Goal: Task Accomplishment & Management: Manage account settings

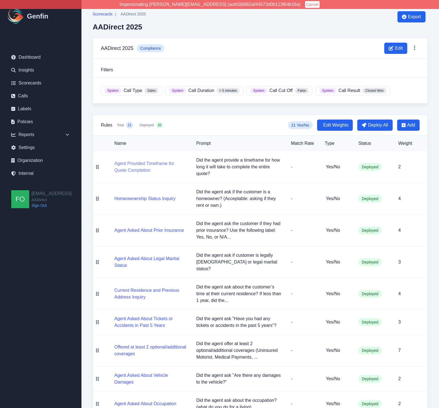
click at [154, 163] on button "Agent Provided Timeframe for Quote Completion" at bounding box center [150, 166] width 73 height 13
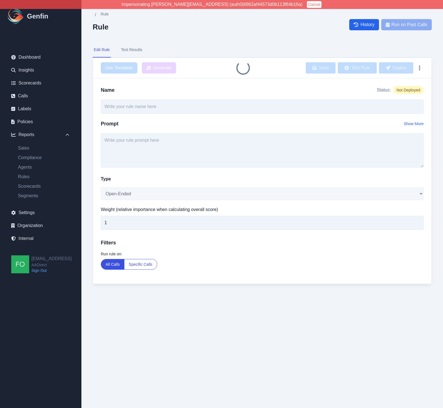
type input "Agent Provided Timeframe for Quote Completion"
type textarea "Did the agent provide a timeframe for how long it will take to complete the ent…"
select select "Yes/No"
type input "2"
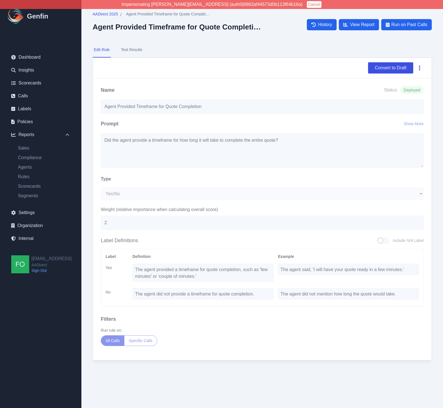
click at [420, 67] on button "button" at bounding box center [420, 68] width 8 height 10
click at [399, 83] on button "Delete" at bounding box center [401, 81] width 45 height 10
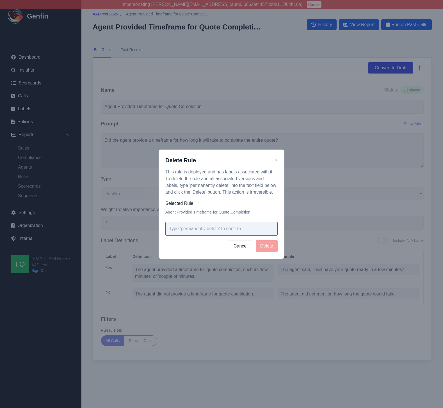
click at [217, 235] on input "text" at bounding box center [221, 229] width 112 height 14
type input "permanently delete"
click at [270, 246] on button "Delete" at bounding box center [267, 246] width 22 height 12
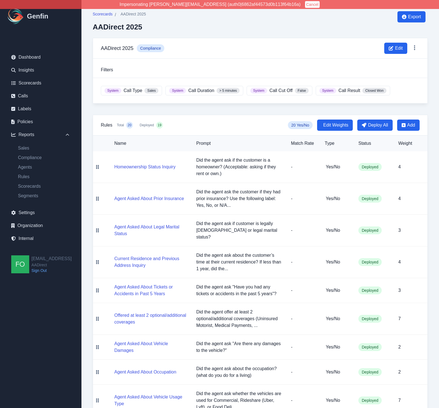
click at [434, 115] on div "Scorecards / AADirect 2025 AADirect 2025 Export AADirect 2025 Compliance Edit F…" at bounding box center [260, 379] width 358 height 759
click at [108, 13] on span "Scorecards" at bounding box center [103, 14] width 20 height 6
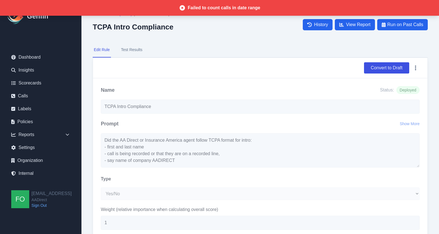
select select "Yes/No"
click at [90, 91] on div "AADirect 2025 (Clean) / TCPA Intro Compliance TCPA Intro Compliance History Vie…" at bounding box center [260, 188] width 358 height 376
click at [408, 26] on span "Run on Past Calls" at bounding box center [405, 24] width 36 height 7
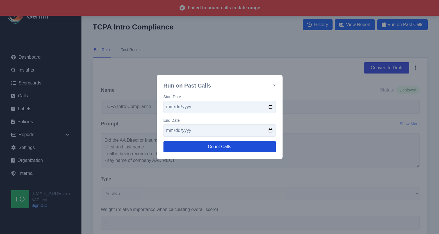
click at [248, 148] on button "Count Calls" at bounding box center [219, 146] width 112 height 11
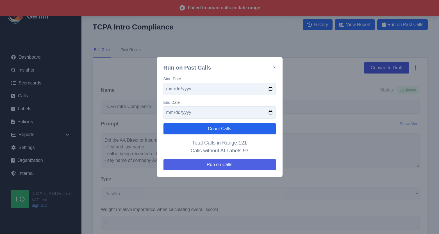
click at [230, 163] on button "Run on Calls" at bounding box center [219, 164] width 112 height 11
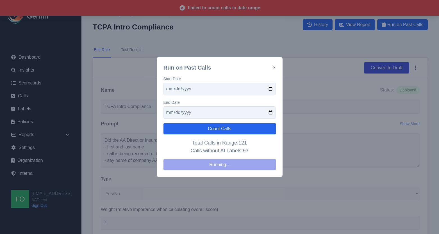
click at [275, 67] on button "×" at bounding box center [274, 67] width 3 height 7
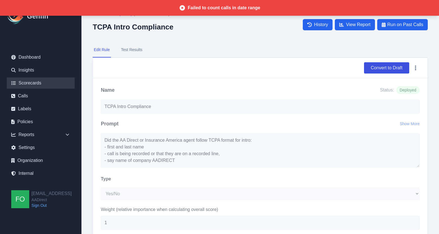
click at [35, 82] on link "Scorecards" at bounding box center [41, 83] width 68 height 11
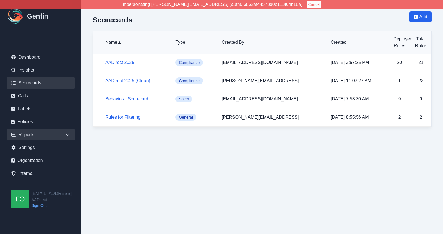
click at [68, 135] on icon at bounding box center [67, 135] width 3 height 2
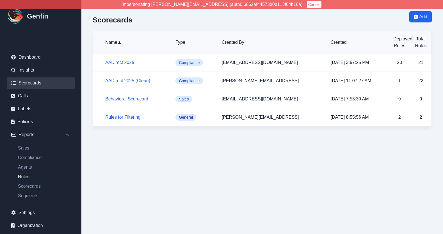
click at [25, 179] on link "Rules" at bounding box center [43, 177] width 61 height 7
select select "14"
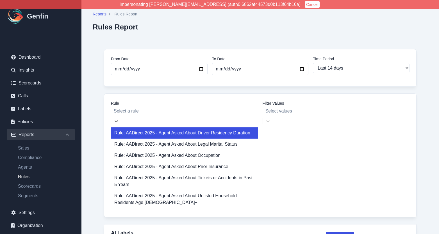
click at [174, 112] on div at bounding box center [185, 111] width 142 height 8
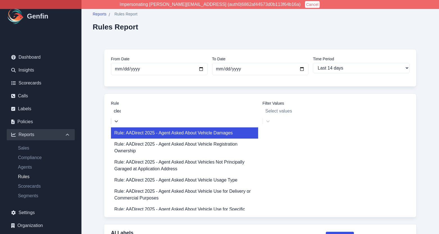
type input "clean"
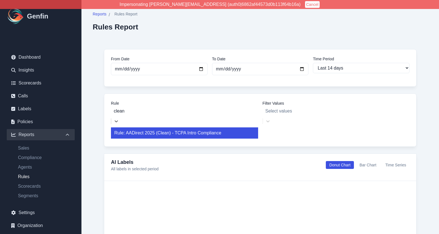
click at [198, 128] on div "Rule: AADirect 2025 (Clean) - TCPA Intro Compliance" at bounding box center [184, 133] width 147 height 11
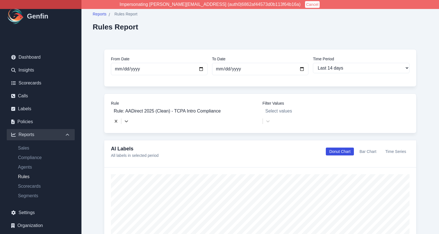
scroll to position [1, 0]
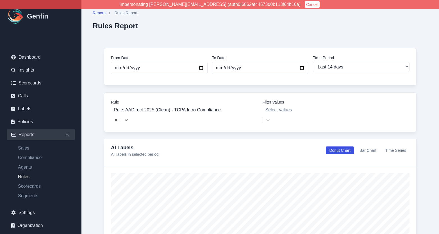
click at [402, 147] on button "Time Series" at bounding box center [396, 151] width 28 height 8
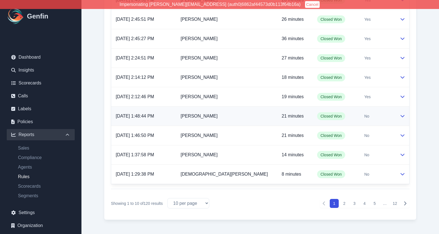
scroll to position [326, 0]
click at [354, 108] on td "Closed Won" at bounding box center [336, 115] width 47 height 19
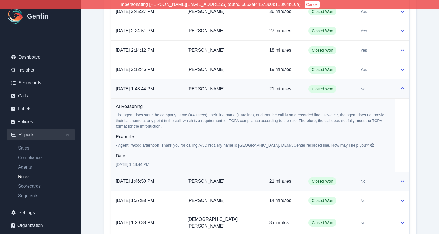
click at [248, 172] on td "[PERSON_NAME]" at bounding box center [224, 181] width 82 height 19
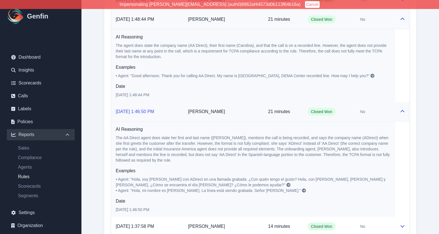
scroll to position [423, 0]
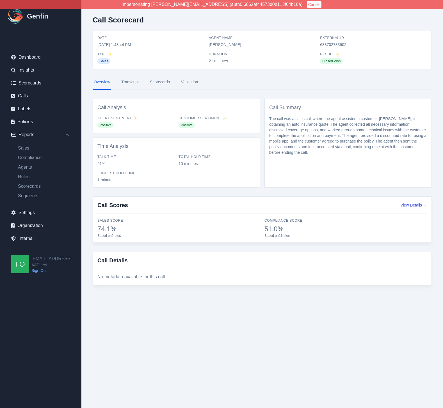
click at [133, 82] on link "Transcript" at bounding box center [130, 82] width 20 height 15
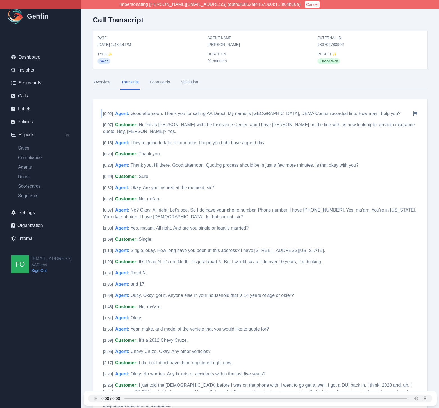
click at [200, 113] on span "Good afternoon. Thank you for calling AA Direct. My name is Carolina, DEMA Cent…" at bounding box center [266, 113] width 270 height 5
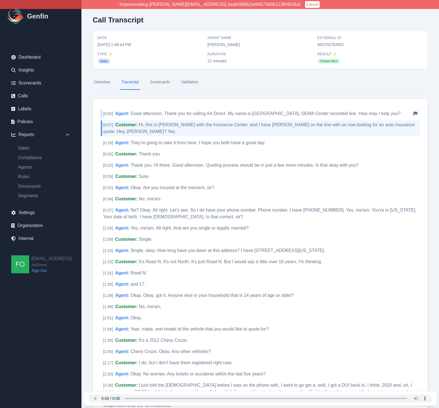
click at [416, 113] on icon at bounding box center [415, 114] width 4 height 4
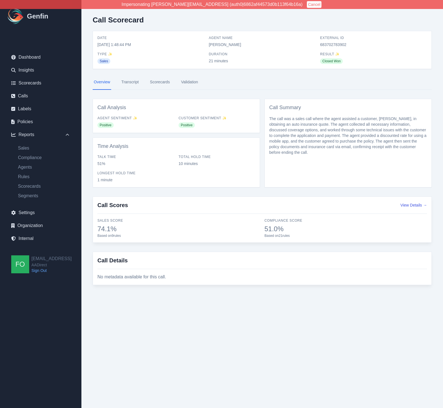
click at [164, 80] on link "Scorecards" at bounding box center [160, 82] width 22 height 15
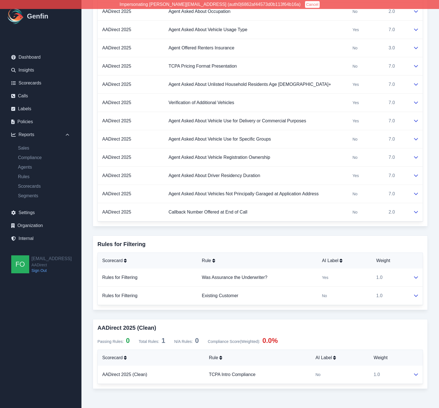
scroll to position [533, 0]
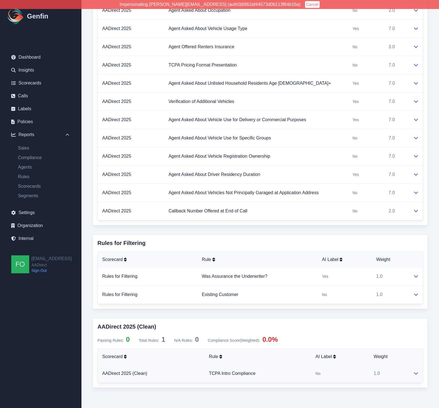
click at [290, 234] on td "TCPA Intro Compliance" at bounding box center [257, 374] width 107 height 18
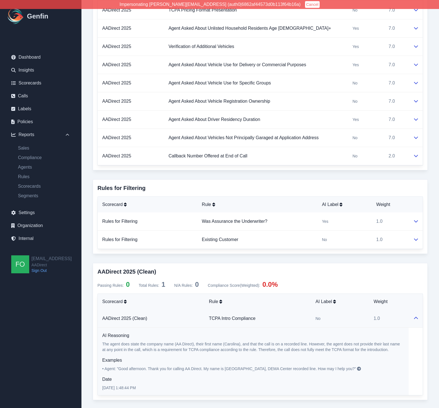
scroll to position [600, 0]
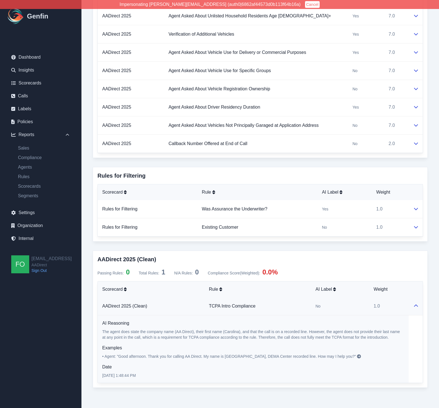
click at [248, 234] on span "• Agent: "Good afternoon. Thank you for calling AA Direct. My name is Carolina,…" at bounding box center [229, 356] width 254 height 4
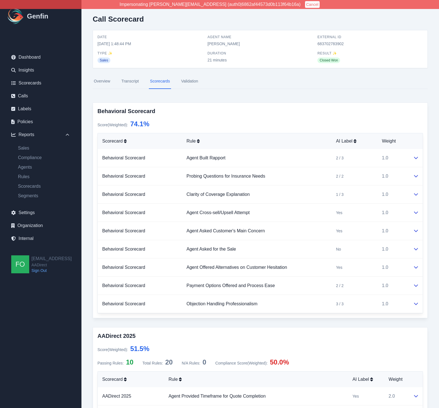
scroll to position [1, 0]
click at [195, 82] on link "Validation" at bounding box center [189, 81] width 19 height 15
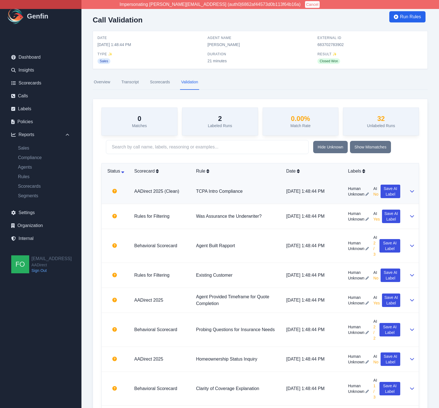
click at [358, 194] on span "Unknown" at bounding box center [356, 195] width 16 height 6
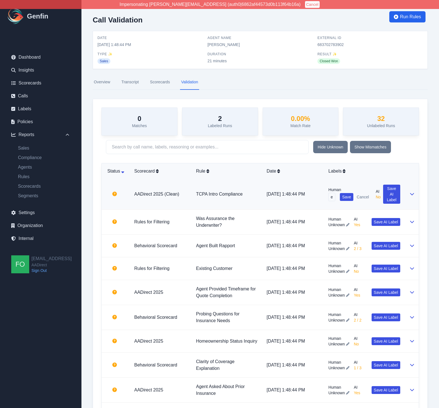
type input "Yes"
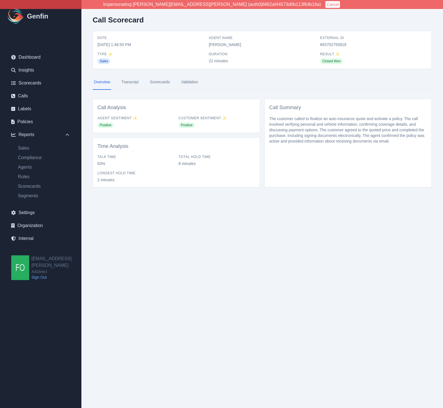
click at [134, 80] on link "Transcript" at bounding box center [130, 82] width 20 height 15
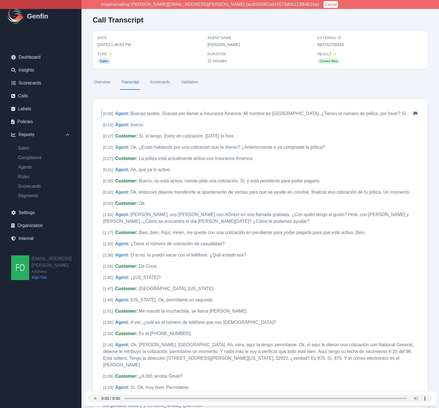
click at [205, 113] on span "Buenas tardes. Gracias por llamar a Insurance America. Mi nombre es Ninfa. ¿Tie…" at bounding box center [269, 113] width 277 height 5
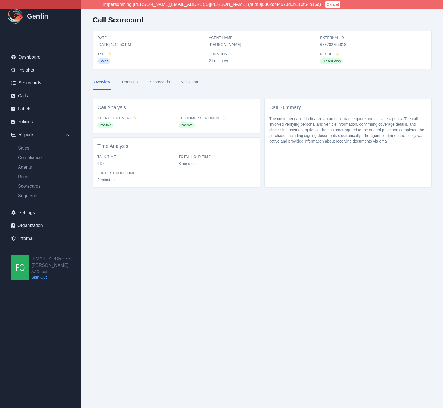
click at [133, 83] on link "Transcript" at bounding box center [130, 82] width 20 height 15
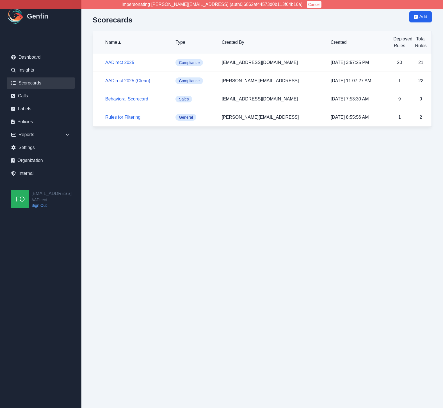
click at [136, 79] on link "AADirect 2025 (Clean)" at bounding box center [127, 80] width 45 height 5
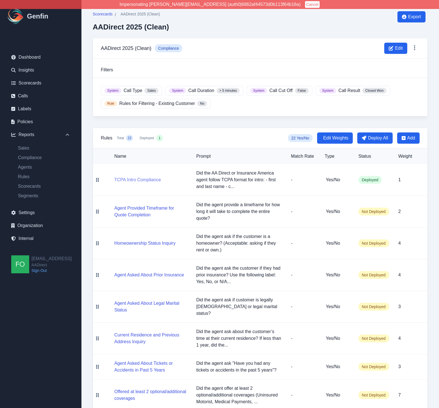
click at [140, 180] on button "TCPA Intro Compliance" at bounding box center [137, 180] width 47 height 7
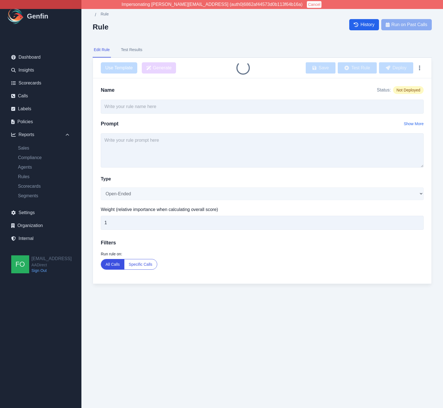
type input "TCPA Intro Compliance"
type textarea "Did the AA Direct or Insurance America agent follow TCPA format for intro: - fi…"
select select "Yes/No"
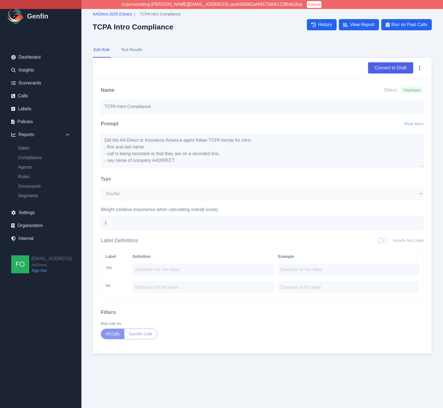
click at [397, 68] on button "Convert to Draft" at bounding box center [390, 67] width 45 height 11
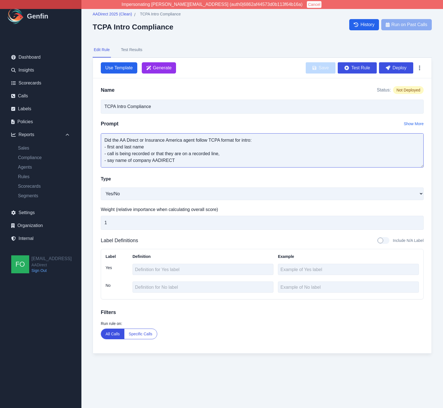
click at [151, 160] on textarea "Did the AA Direct or Insurance America agent follow TCPA format for intro: - fi…" at bounding box center [262, 150] width 323 height 34
click at [153, 161] on textarea "Did the AA Direct or Insurance America agent follow TCPA format for intro: - fi…" at bounding box center [262, 150] width 323 height 34
click at [133, 161] on textarea "Did the AA Direct or Insurance America agent follow TCPA format for intro: - fi…" at bounding box center [262, 150] width 323 height 34
click at [157, 147] on textarea "Did the AA Direct or Insurance America agent follow TCPA format for intro: - fi…" at bounding box center [262, 150] width 323 height 34
type textarea "Did the AA Direct or Insurance America agent follow TCPA format for intro: - fi…"
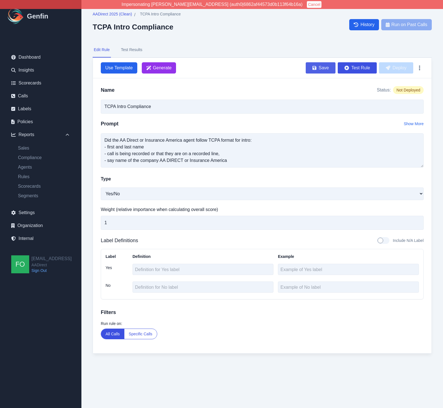
click at [327, 67] on button "Save" at bounding box center [321, 67] width 30 height 11
click at [249, 162] on textarea "Did the AA Direct or Insurance America agent follow TCPA format for intro: - fi…" at bounding box center [262, 150] width 323 height 34
click at [368, 69] on button "Test Rule" at bounding box center [357, 67] width 39 height 11
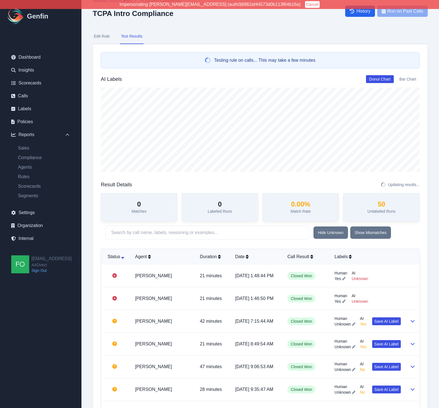
scroll to position [15, 0]
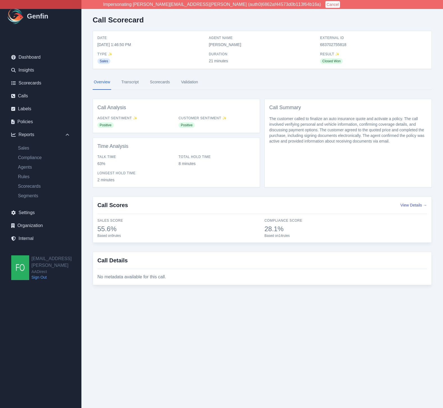
click at [188, 82] on link "Validation" at bounding box center [189, 82] width 19 height 15
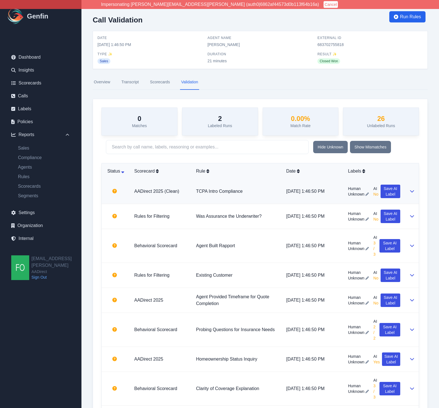
click at [354, 195] on span "Unknown" at bounding box center [356, 195] width 16 height 6
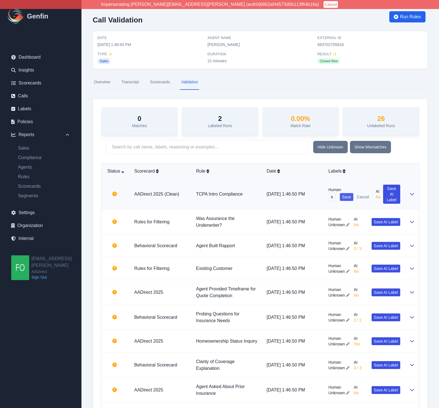
type input "Yes"
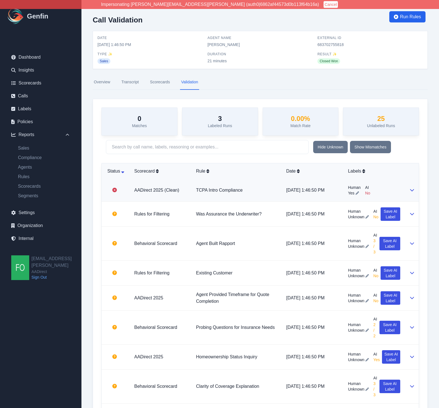
click at [134, 83] on link "Transcript" at bounding box center [130, 82] width 20 height 15
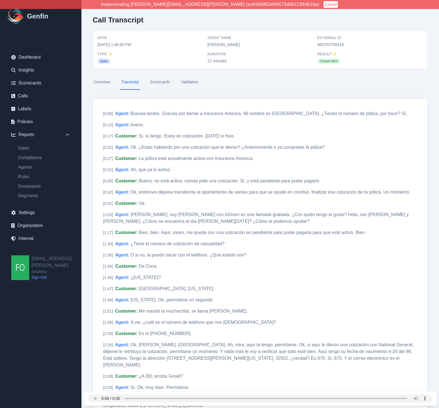
click at [189, 83] on link "Validation" at bounding box center [189, 82] width 19 height 15
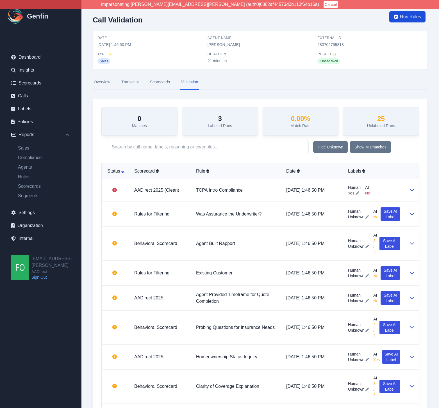
click at [410, 15] on span "Run Rules" at bounding box center [410, 16] width 21 height 7
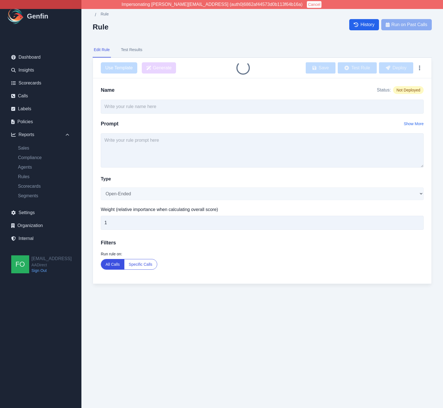
type input "TCPA Intro Compliance"
select select "Yes/No"
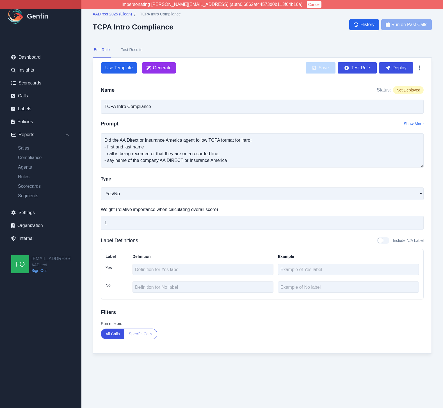
click at [138, 50] on button "Test Results" at bounding box center [132, 49] width 24 height 15
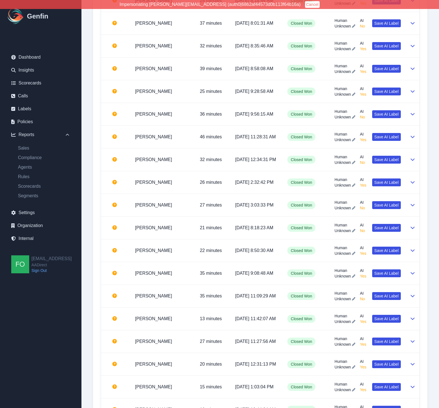
scroll to position [1015, 0]
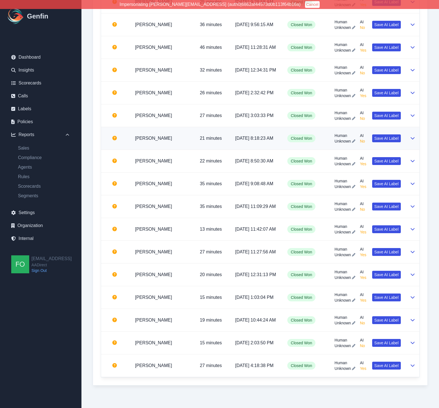
click at [283, 141] on td "[DATE] 8:18:23 AM" at bounding box center [257, 138] width 52 height 23
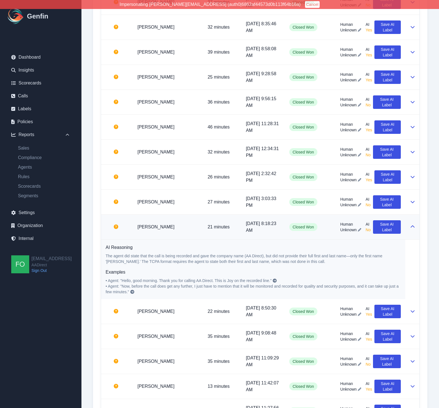
scroll to position [1091, 0]
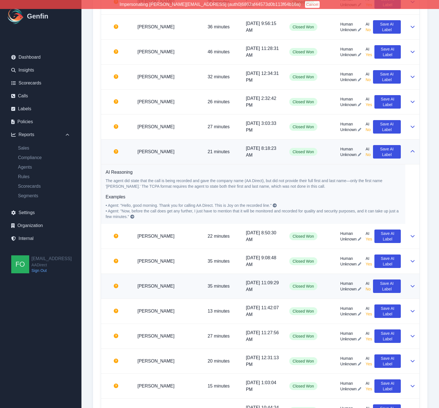
click at [207, 295] on td "35 minutes" at bounding box center [222, 286] width 38 height 25
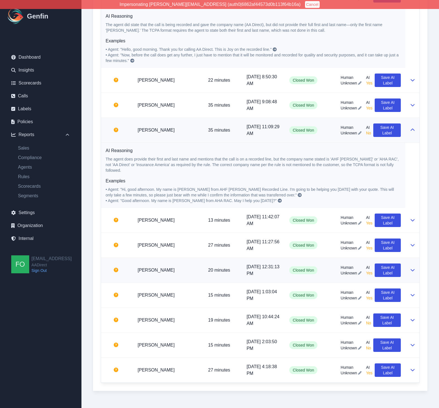
scroll to position [1246, 0]
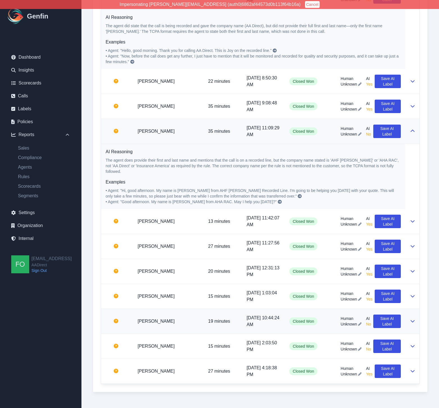
click at [197, 319] on td "[PERSON_NAME]" at bounding box center [168, 321] width 70 height 25
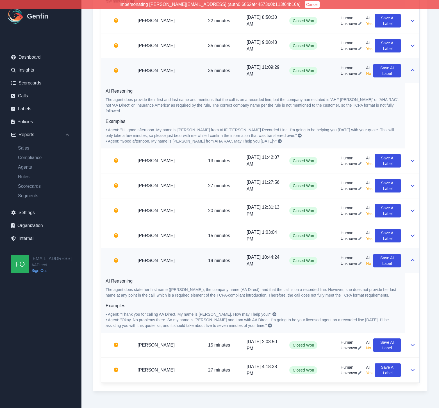
click at [195, 274] on td "AI Reasoning The agent does state her first name (Brenda), the company name (AA…" at bounding box center [253, 304] width 304 height 60
click at [197, 258] on td "Brenda Hernandez" at bounding box center [168, 261] width 70 height 25
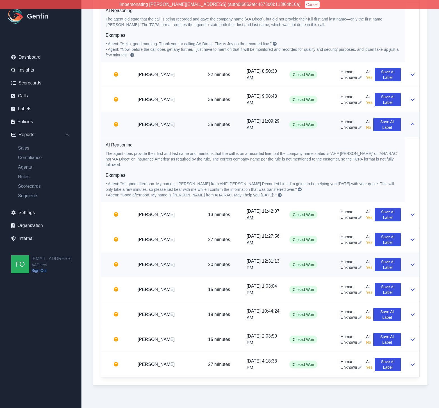
scroll to position [1247, 0]
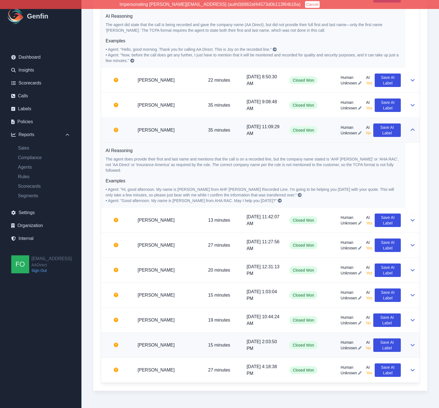
click at [204, 342] on td "15 minutes" at bounding box center [223, 345] width 38 height 25
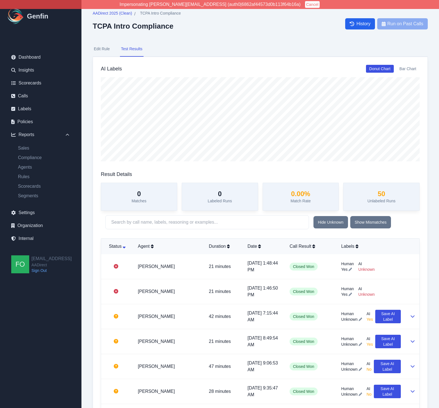
scroll to position [0, 0]
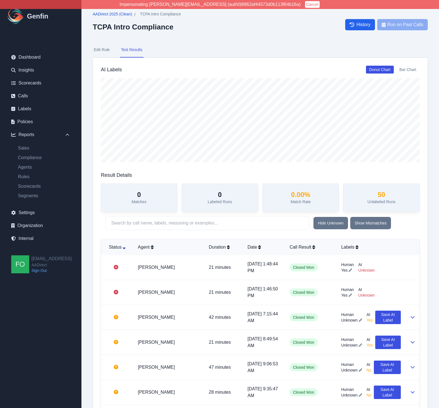
click at [117, 13] on span "AADirect 2025 (Clean)" at bounding box center [112, 14] width 39 height 6
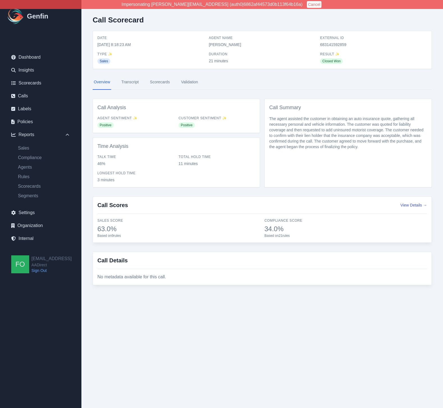
click at [133, 79] on link "Transcript" at bounding box center [130, 82] width 20 height 15
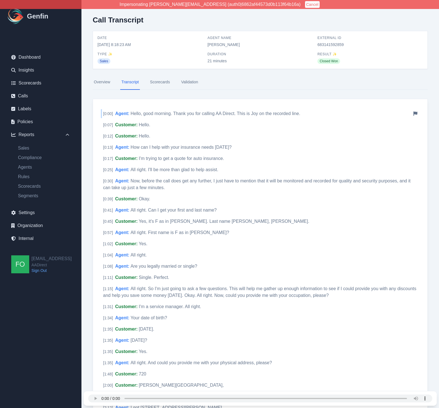
click at [171, 113] on span "Hello, good morning. Thank you for calling AA Direct. This is Joy on the record…" at bounding box center [216, 113] width 170 height 5
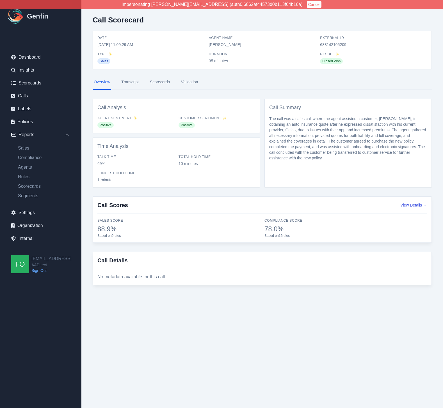
click at [133, 82] on link "Transcript" at bounding box center [130, 82] width 20 height 15
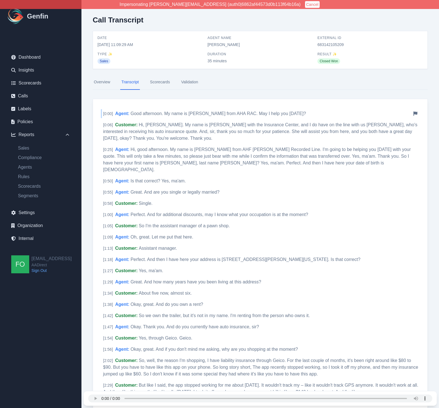
click at [167, 113] on span "Good afternoon. My name is Wendy from AHA RAC. May I help you today?" at bounding box center [219, 113] width 176 height 5
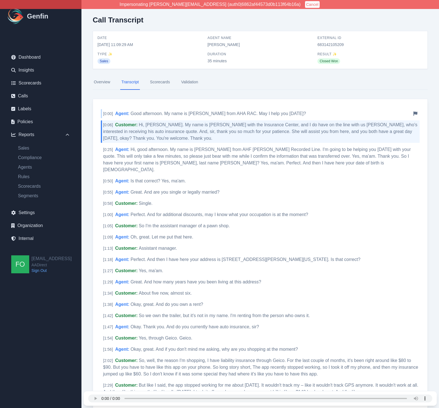
click at [416, 113] on icon at bounding box center [415, 114] width 4 height 4
click at [217, 112] on span "Good afternoon. My name is Wendy from AHA RAC. May I help you today?" at bounding box center [219, 113] width 176 height 5
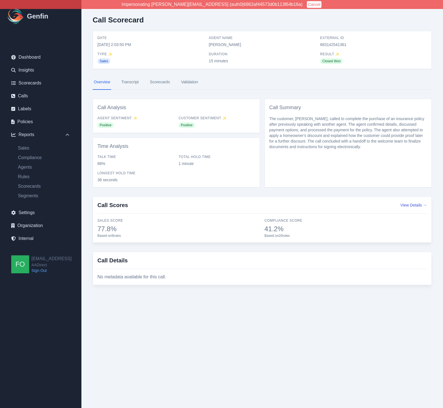
click at [134, 80] on link "Transcript" at bounding box center [130, 82] width 20 height 15
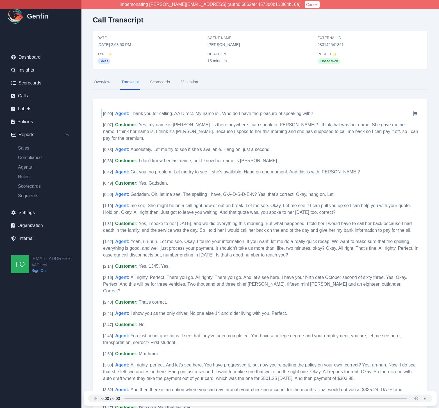
click at [167, 113] on span "Thank you for calling. AA Direct. My name is . Who do I have the pleasure of sp…" at bounding box center [222, 113] width 183 height 5
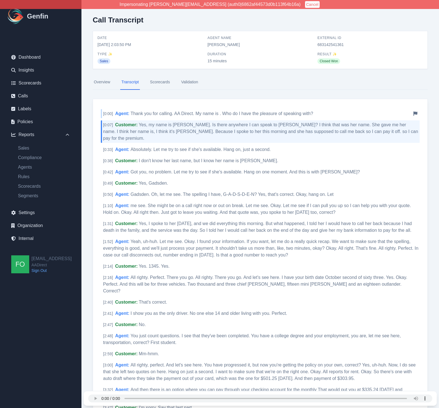
click at [416, 113] on icon at bounding box center [415, 114] width 4 height 4
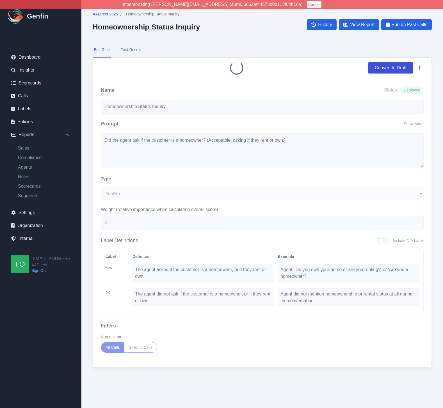
select select "Yes/No"
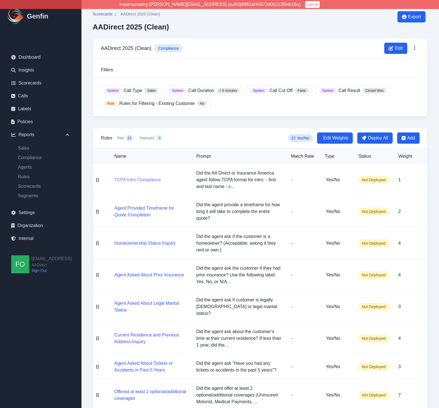
click at [135, 179] on button "TCPA Intro Compliance" at bounding box center [137, 180] width 47 height 7
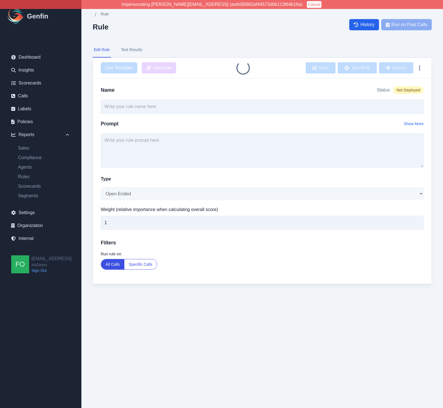
type input "TCPA Intro Compliance"
type textarea "Did the AA Direct or Insurance America agent follow TCPA format for intro: - fi…"
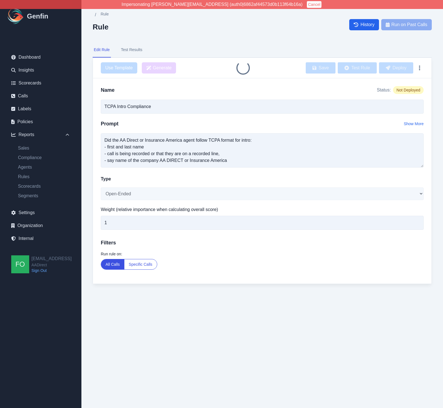
select select "Yes/No"
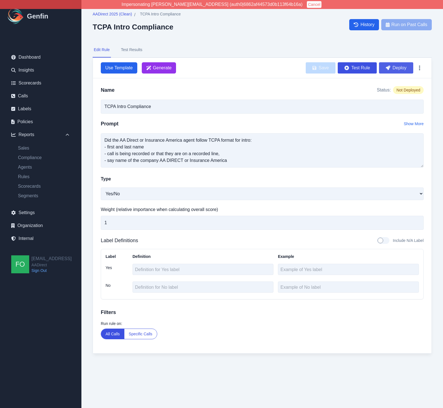
click at [398, 67] on button "Deploy" at bounding box center [396, 67] width 34 height 11
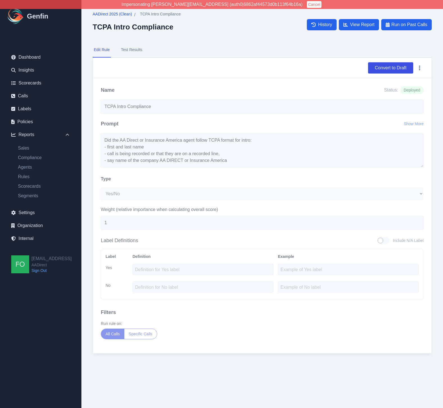
click at [117, 13] on span "AADirect 2025 (Clean)" at bounding box center [112, 14] width 39 height 6
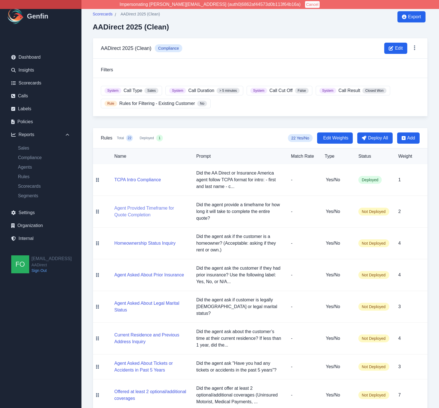
click at [139, 208] on button "Agent Provided Timeframe for Quote Completion" at bounding box center [150, 211] width 73 height 13
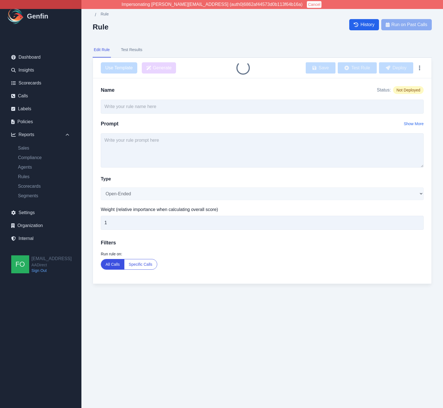
type input "Agent Provided Timeframe for Quote Completion"
type textarea "Did the agent provide a timeframe for how long it will take to complete the ent…"
select select "Yes/No"
type input "2"
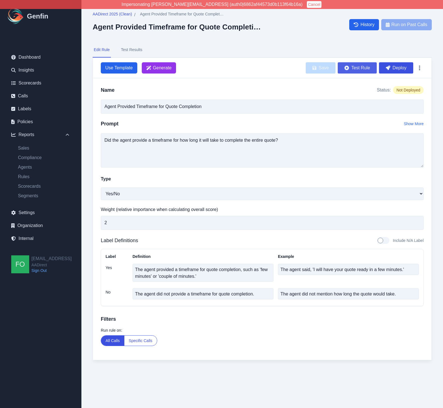
click at [361, 69] on button "Test Rule" at bounding box center [357, 67] width 39 height 11
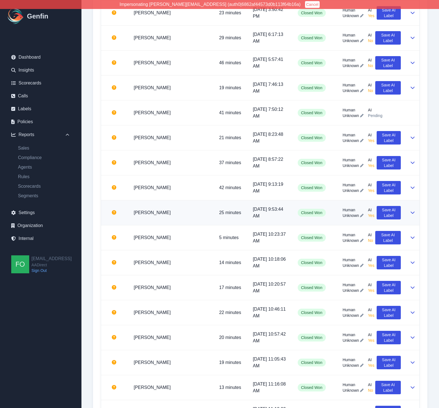
scroll to position [302, 0]
click at [181, 226] on td "Jennifer Zamora" at bounding box center [171, 238] width 85 height 25
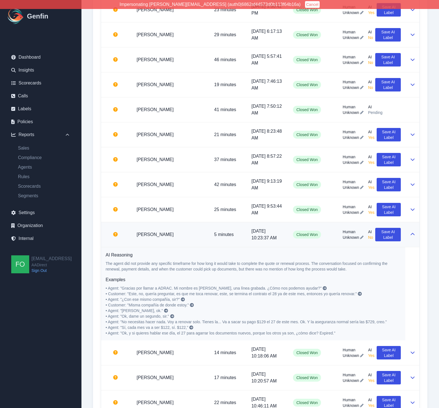
scroll to position [283, 0]
click at [196, 240] on td "Jennifer Zamora" at bounding box center [171, 234] width 78 height 25
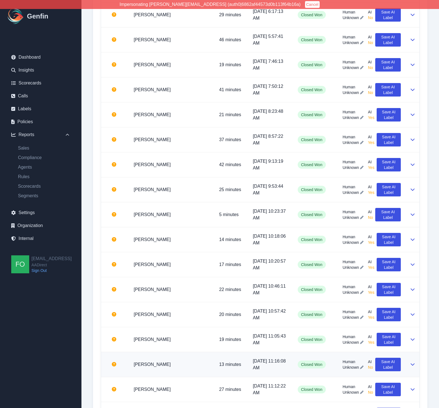
click at [186, 352] on td "Giselle Garcia" at bounding box center [171, 364] width 85 height 25
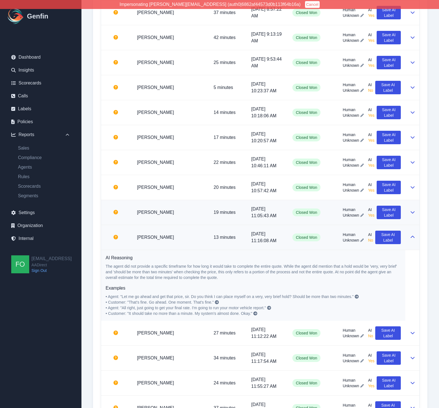
scroll to position [453, 0]
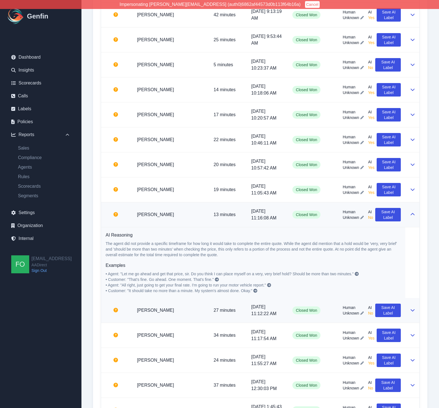
click at [195, 221] on td "[PERSON_NAME]" at bounding box center [171, 215] width 77 height 25
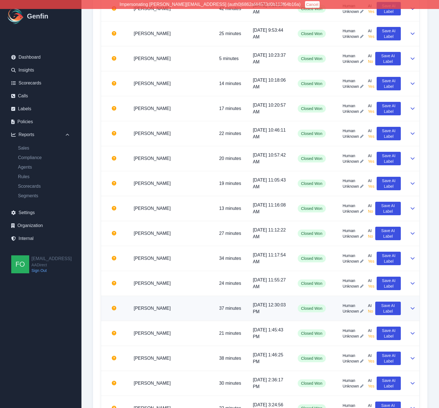
click at [187, 296] on td "[PERSON_NAME]" at bounding box center [171, 308] width 85 height 25
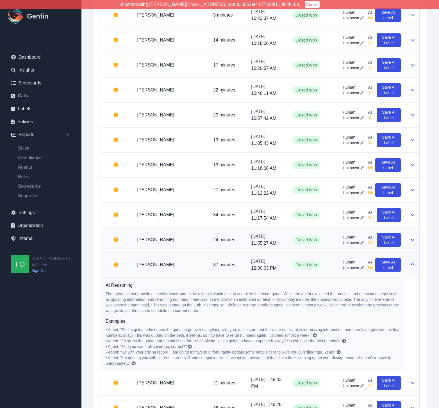
scroll to position [541, 0]
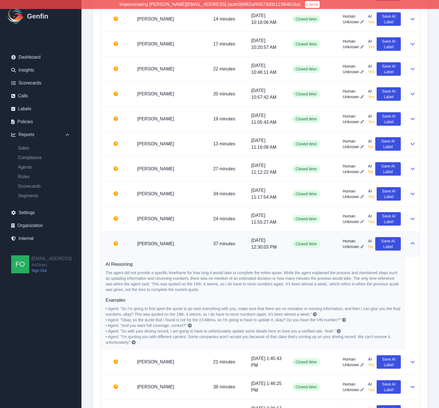
click at [190, 247] on td "[PERSON_NAME]" at bounding box center [171, 244] width 76 height 25
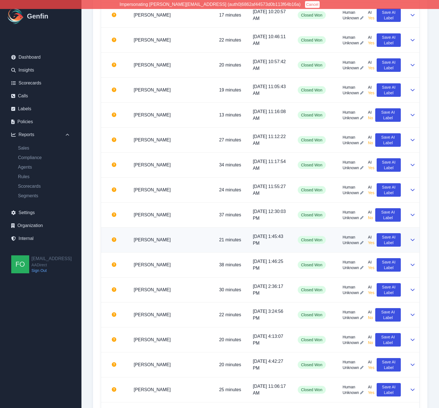
scroll to position [566, 0]
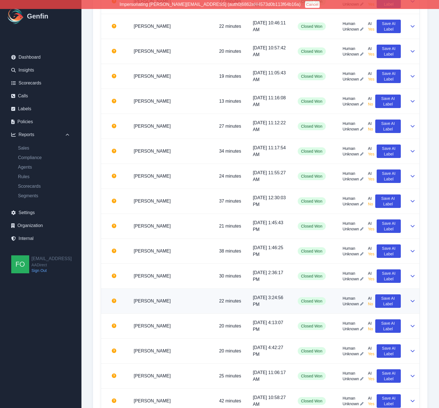
click at [185, 289] on td "[PERSON_NAME]" at bounding box center [171, 301] width 85 height 25
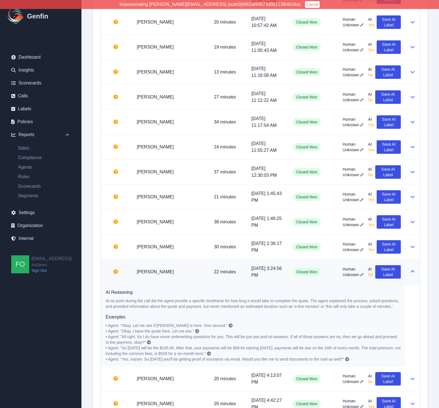
click at [194, 269] on td "[PERSON_NAME]" at bounding box center [170, 272] width 77 height 25
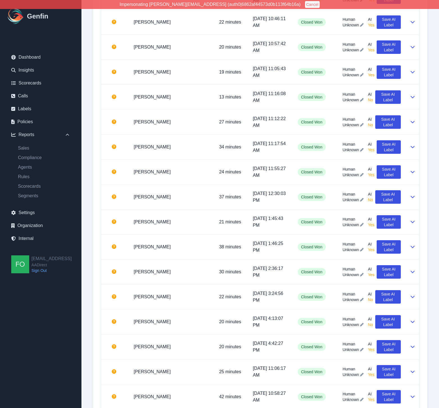
scroll to position [638, 0]
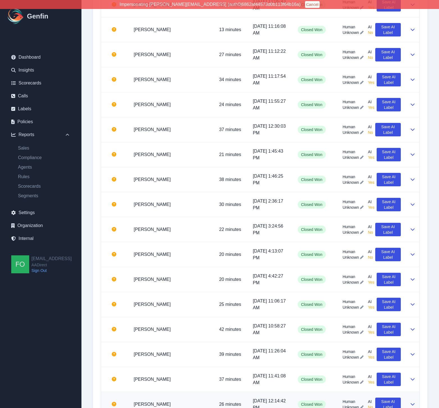
click at [186, 392] on td "[PERSON_NAME]" at bounding box center [171, 404] width 85 height 25
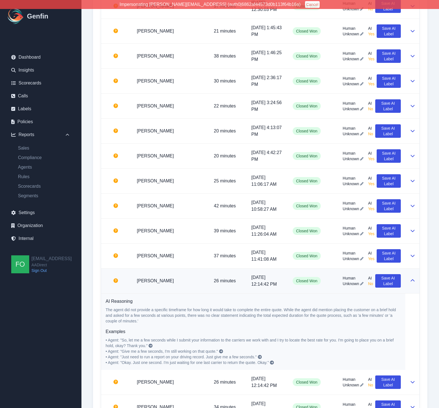
scroll to position [763, 0]
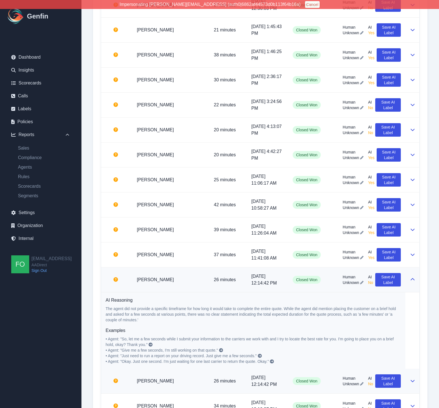
click at [192, 285] on td "[PERSON_NAME]" at bounding box center [170, 280] width 77 height 25
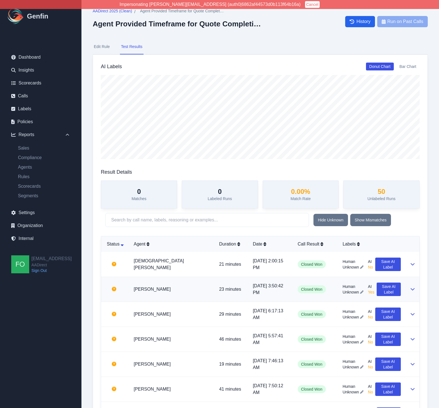
scroll to position [0, 0]
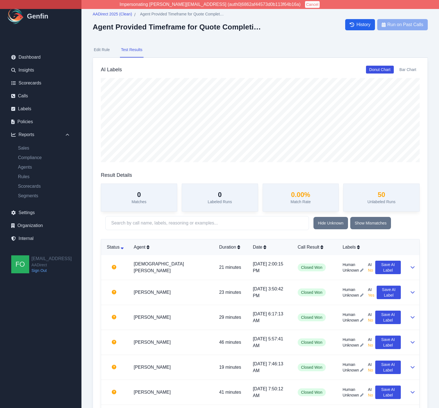
click at [102, 49] on button "Edit Rule" at bounding box center [102, 49] width 18 height 15
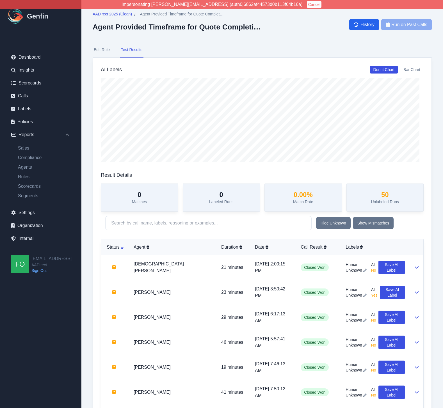
select select "Yes/No"
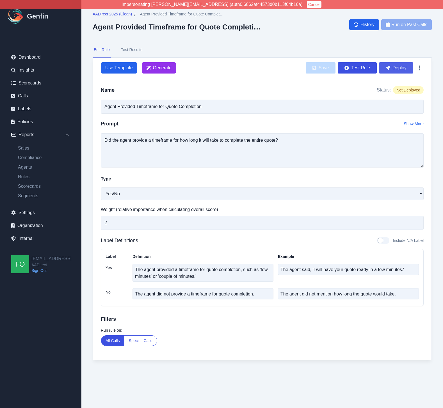
click at [399, 68] on button "Deploy" at bounding box center [396, 67] width 34 height 11
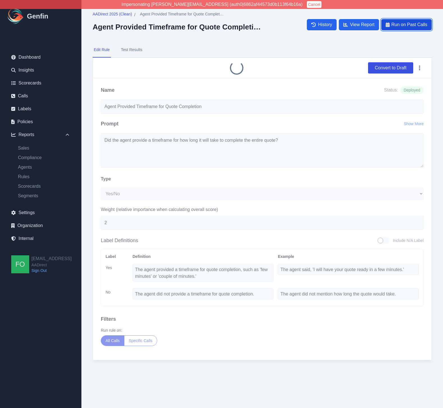
click at [409, 26] on span "Run on Past Calls" at bounding box center [410, 24] width 36 height 7
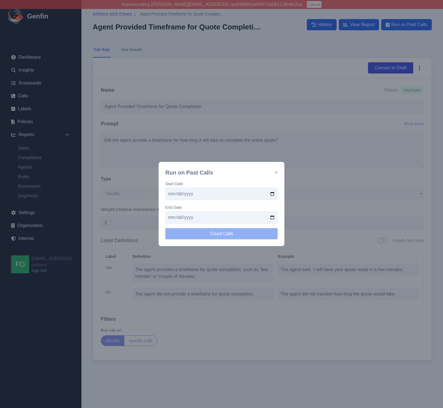
click at [274, 194] on input "date" at bounding box center [221, 194] width 112 height 12
type input "2025-09-15"
drag, startPoint x: 275, startPoint y: 217, endPoint x: 271, endPoint y: 219, distance: 4.4
click at [275, 217] on input "date" at bounding box center [221, 217] width 112 height 12
type input "2025-09-25"
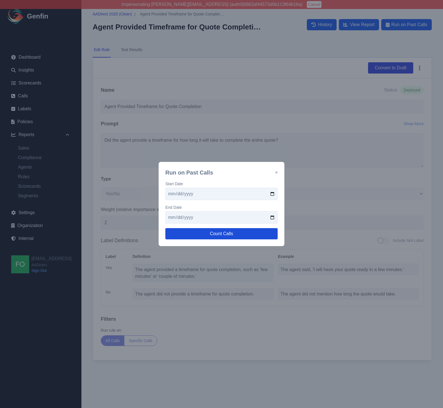
click at [248, 229] on button "Count Calls" at bounding box center [221, 233] width 112 height 11
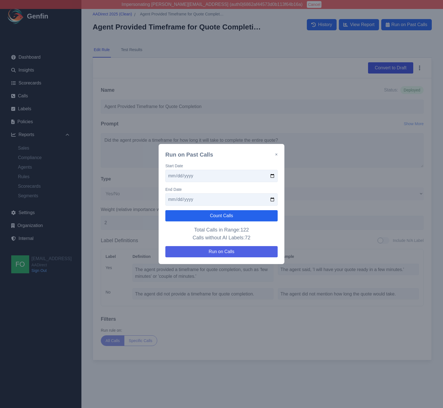
click at [240, 252] on button "Run on Calls" at bounding box center [221, 251] width 112 height 11
click at [276, 155] on button "×" at bounding box center [276, 154] width 3 height 7
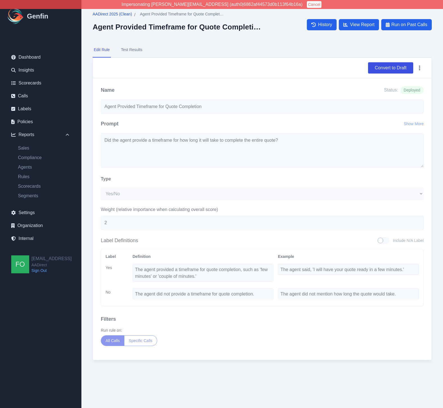
click at [120, 13] on span "AADirect 2025 (Clean)" at bounding box center [112, 14] width 39 height 6
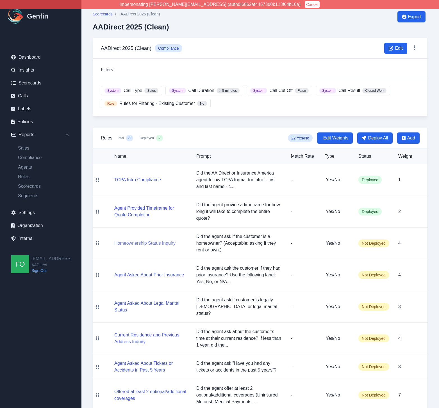
click at [151, 243] on button "Homeownership Status Inquiry" at bounding box center [144, 243] width 61 height 7
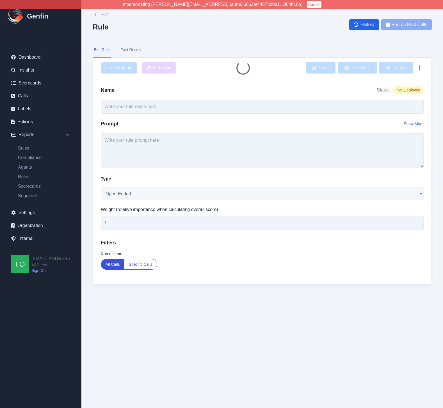
type input "Homeownership Status Inquiry"
type textarea "Did the agent ask if the customer is a homeowner? (Acceptable: asking if they r…"
select select "Yes/No"
type input "4"
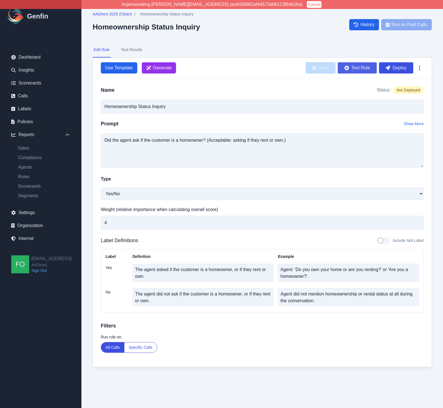
click at [356, 67] on button "Test Rule" at bounding box center [357, 67] width 39 height 11
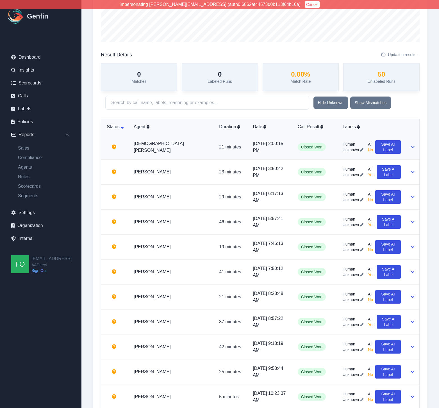
scroll to position [144, 0]
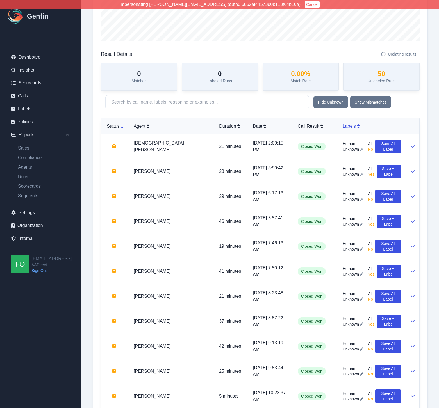
click at [343, 124] on div "Labels" at bounding box center [372, 126] width 58 height 7
click at [181, 151] on td "[DEMOGRAPHIC_DATA][PERSON_NAME]" at bounding box center [171, 146] width 85 height 25
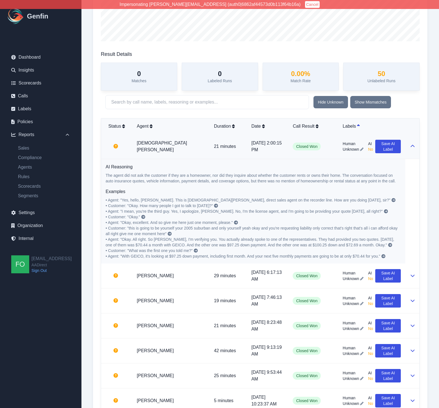
click at [185, 151] on td "[DEMOGRAPHIC_DATA][PERSON_NAME]" at bounding box center [170, 146] width 77 height 25
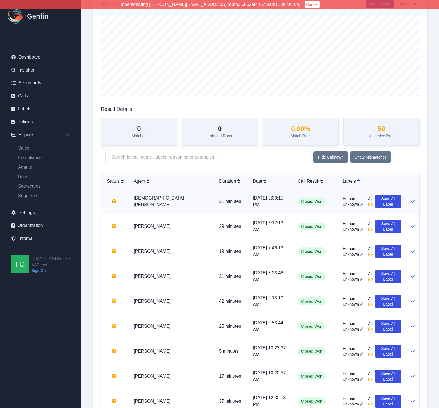
scroll to position [126, 0]
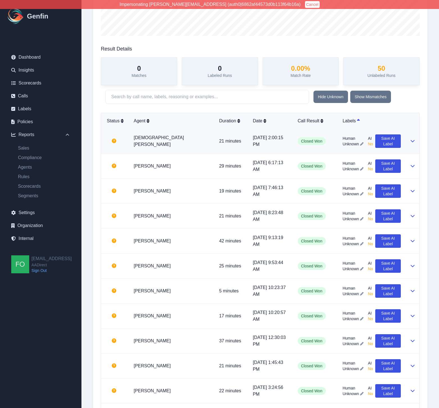
click at [187, 144] on td "[DEMOGRAPHIC_DATA][PERSON_NAME]" at bounding box center [171, 141] width 85 height 25
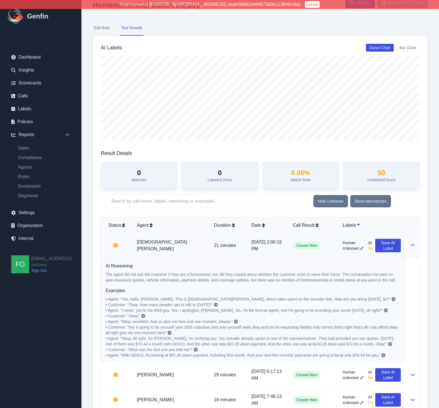
scroll to position [0, 0]
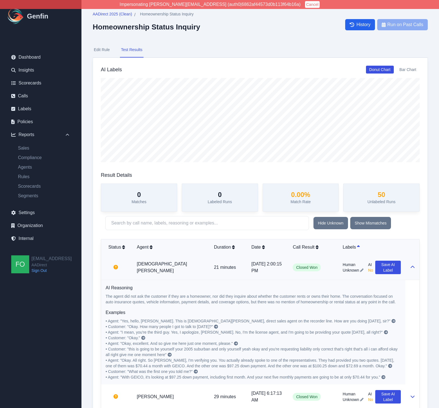
click at [104, 51] on button "Edit Rule" at bounding box center [102, 49] width 18 height 15
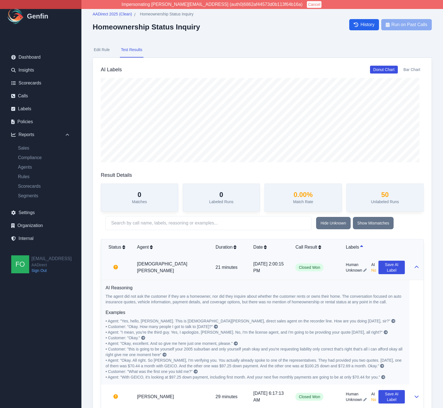
select select "Yes/No"
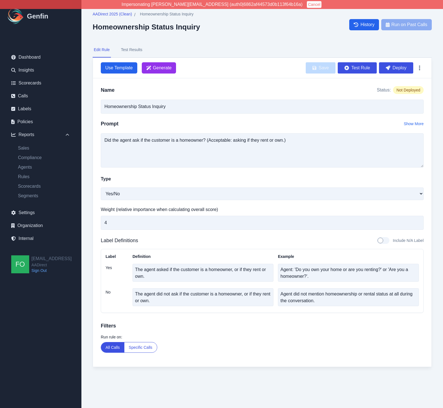
click at [136, 49] on button "Test Results" at bounding box center [132, 49] width 24 height 15
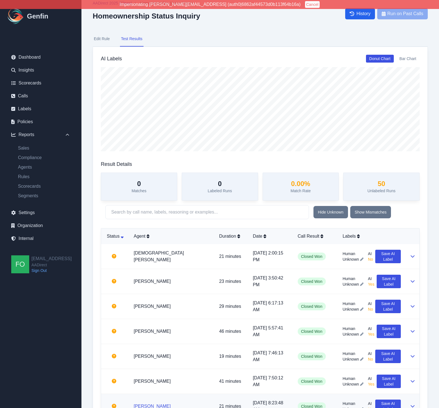
scroll to position [127, 0]
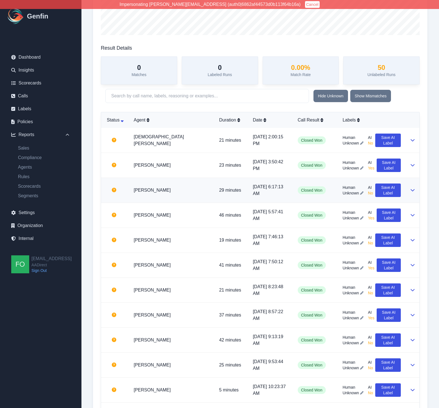
click at [187, 186] on td "[PERSON_NAME]" at bounding box center [171, 190] width 85 height 25
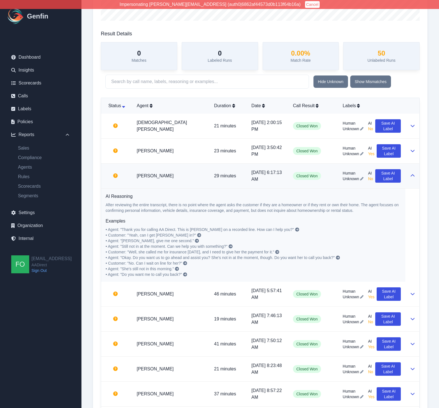
scroll to position [147, 0]
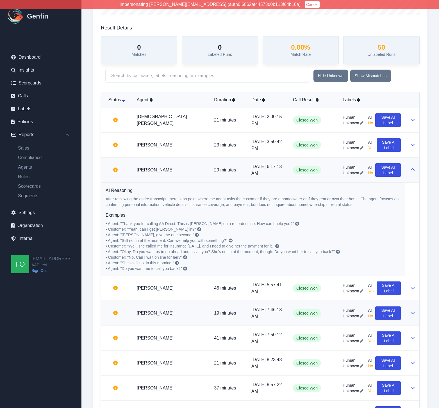
click at [178, 318] on td "[PERSON_NAME]" at bounding box center [171, 313] width 78 height 25
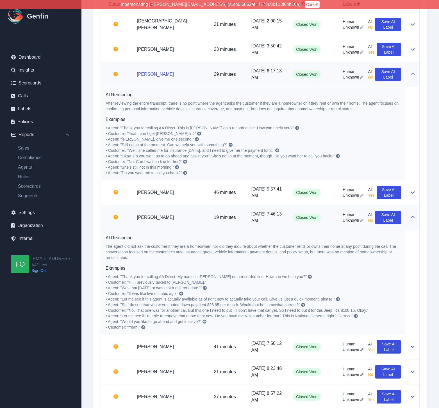
scroll to position [242, 0]
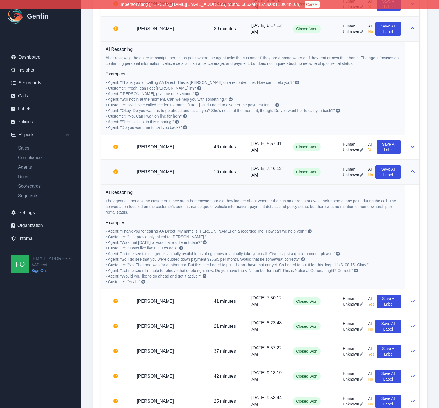
scroll to position [290, 0]
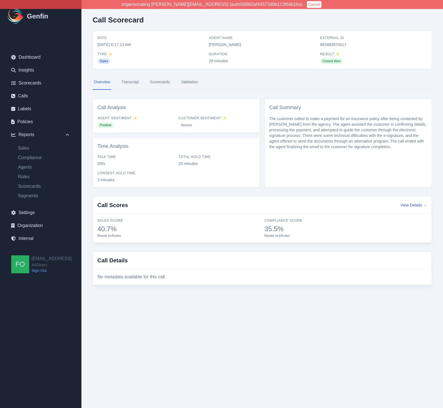
click at [130, 78] on link "Transcript" at bounding box center [130, 82] width 20 height 15
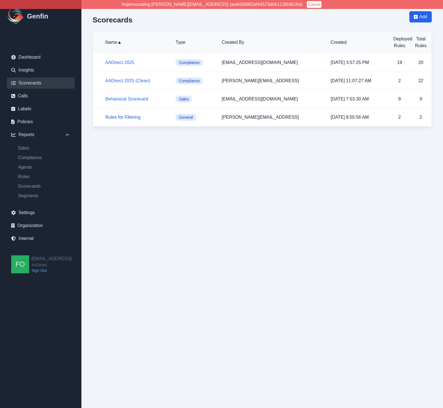
click at [129, 118] on link "Rules for Filtering" at bounding box center [122, 117] width 35 height 5
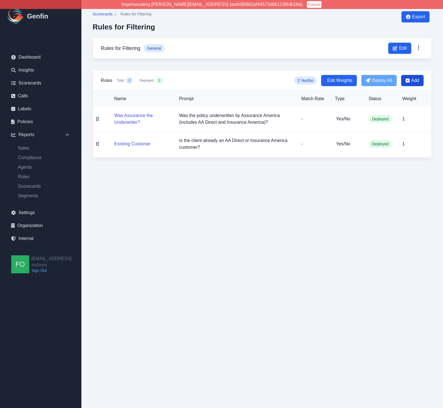
click at [418, 81] on span "Add" at bounding box center [415, 80] width 8 height 7
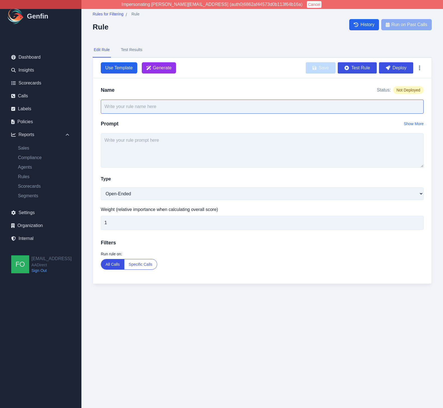
click at [190, 108] on input "text" at bounding box center [262, 107] width 323 height 14
type input "F"
type input "Was it a follow-up call?"
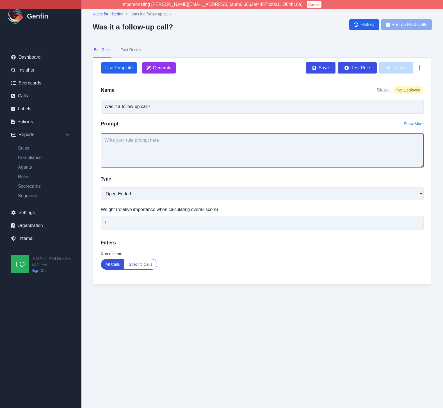
click at [196, 153] on textarea at bounding box center [262, 150] width 323 height 34
type textarea "W"
type textarea "Was this a follow-up call? Did the customer already speak with another agent on…"
click at [141, 264] on button "Specific Calls" at bounding box center [140, 265] width 33 height 10
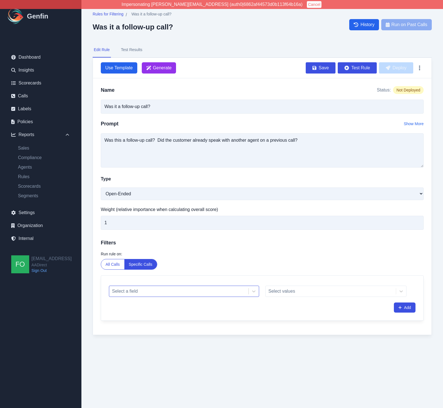
click at [156, 289] on div at bounding box center [179, 292] width 134 height 8
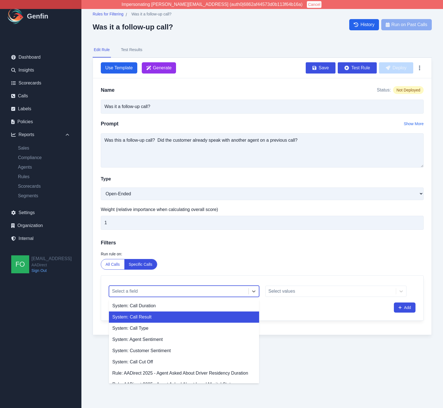
click at [160, 322] on div "System: Call Result" at bounding box center [184, 317] width 150 height 11
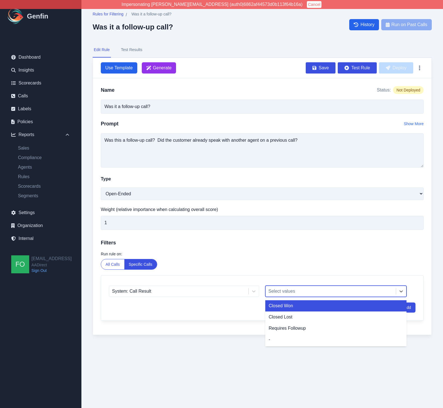
click at [290, 296] on div "Select values" at bounding box center [331, 291] width 130 height 10
click at [292, 306] on div "Closed Won" at bounding box center [335, 306] width 141 height 11
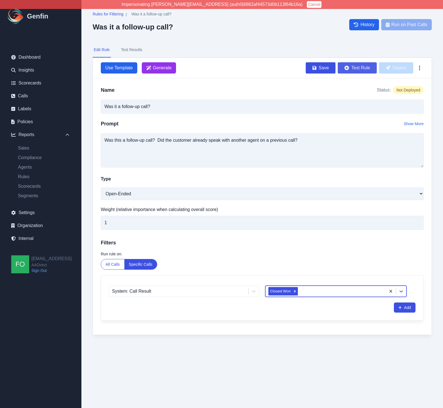
click at [354, 66] on button "Test Rule" at bounding box center [357, 67] width 39 height 11
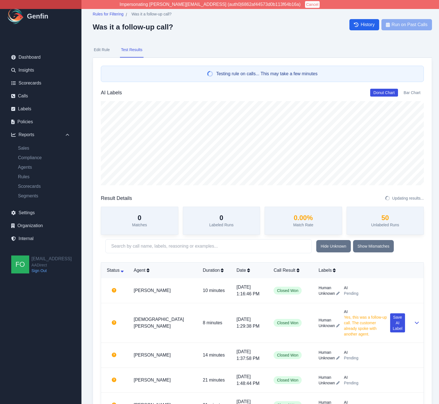
click at [103, 50] on button "Edit Rule" at bounding box center [102, 49] width 18 height 15
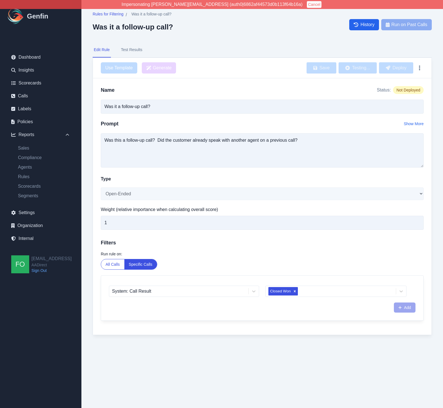
click at [241, 66] on div "Use Template Generate Save Testing... Deploy" at bounding box center [262, 67] width 323 height 11
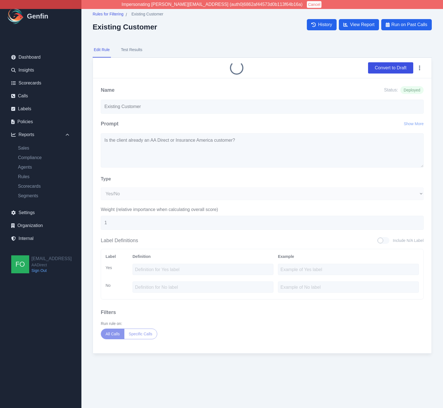
select select "Yes/No"
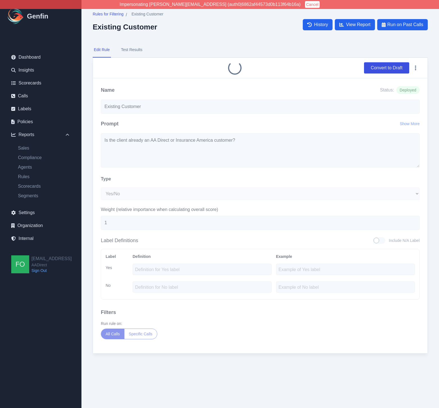
select select ">"
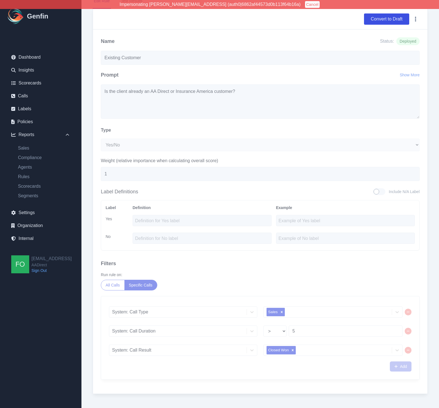
scroll to position [58, 0]
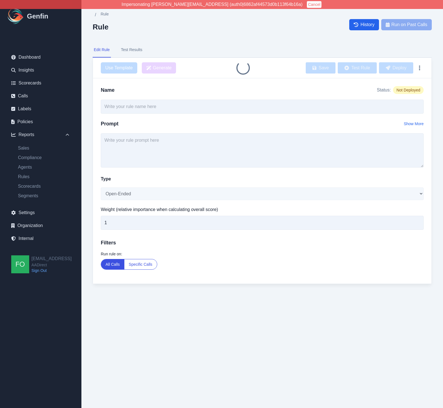
type input "Was it a follow-up call?"
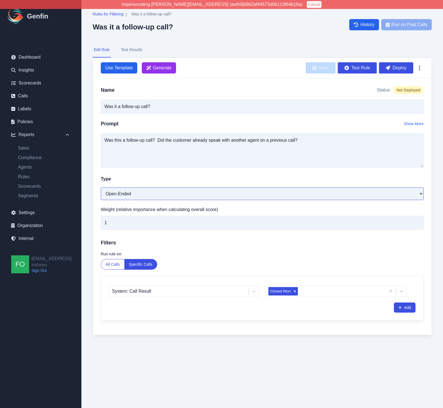
click at [143, 193] on select "Open-Ended Score Yes/No Single-Choice Number" at bounding box center [262, 194] width 323 height 13
select select "Yes/No"
click at [101, 188] on select "Open-Ended Score Yes/No Single-Choice Number" at bounding box center [262, 194] width 323 height 13
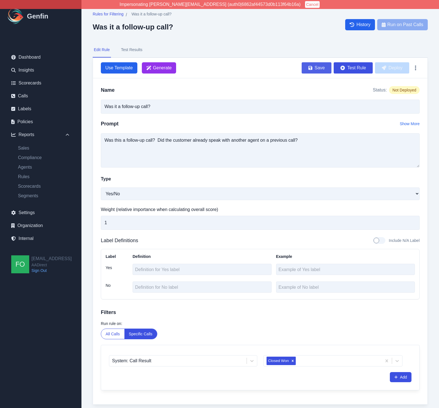
click at [319, 67] on button "Save" at bounding box center [317, 67] width 30 height 11
click at [354, 65] on button "Test Rule" at bounding box center [353, 67] width 39 height 11
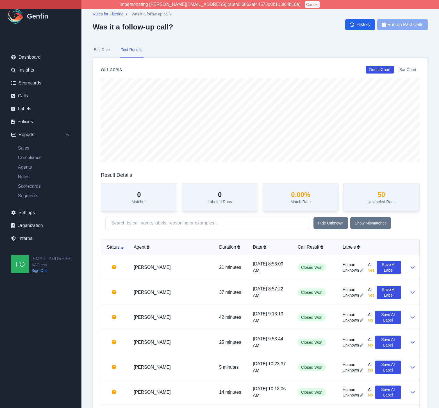
click at [98, 50] on button "Edit Rule" at bounding box center [102, 49] width 18 height 15
select select "Yes/No"
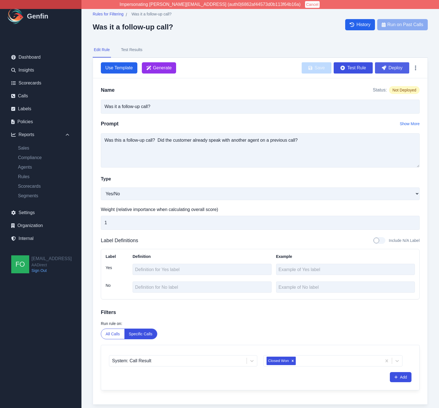
click at [393, 66] on button "Deploy" at bounding box center [392, 67] width 34 height 11
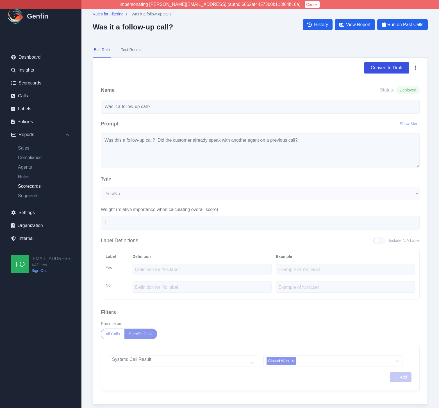
click at [30, 187] on link "Scorecards" at bounding box center [43, 186] width 61 height 7
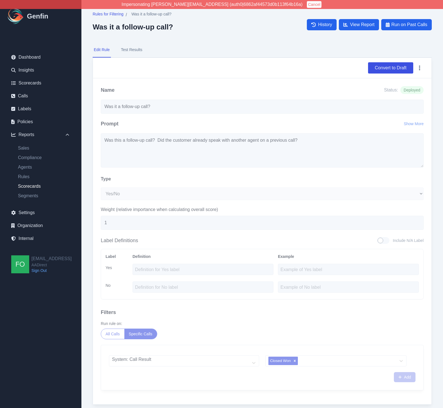
select select "14"
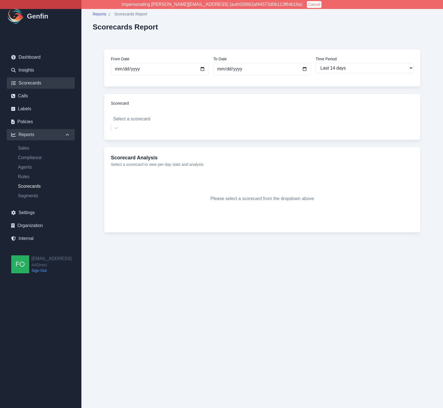
click at [31, 79] on link "Scorecards" at bounding box center [41, 83] width 68 height 11
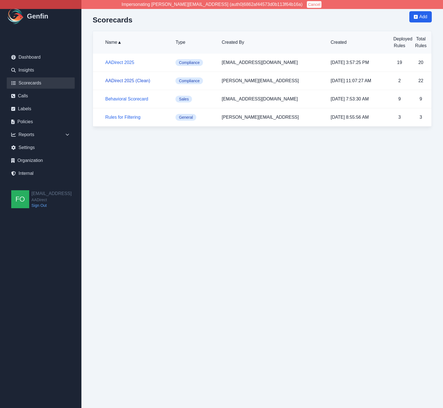
click at [139, 81] on link "AADirect 2025 (Clean)" at bounding box center [127, 80] width 45 height 5
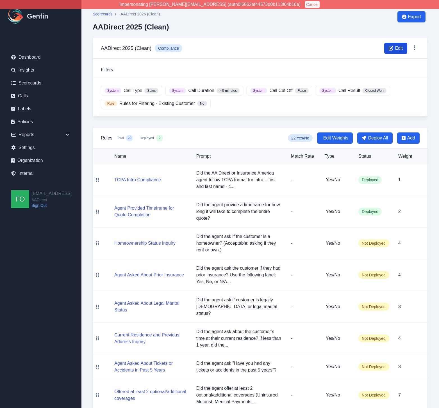
click at [399, 45] on span "Edit" at bounding box center [399, 48] width 8 height 7
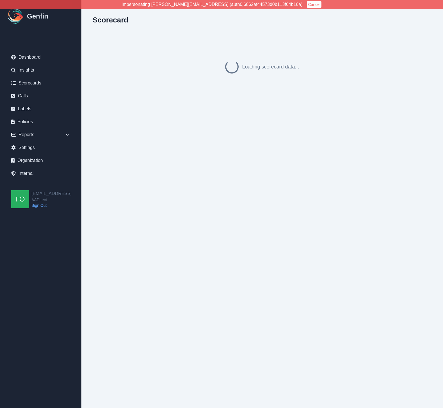
select select "compliance"
select select ">"
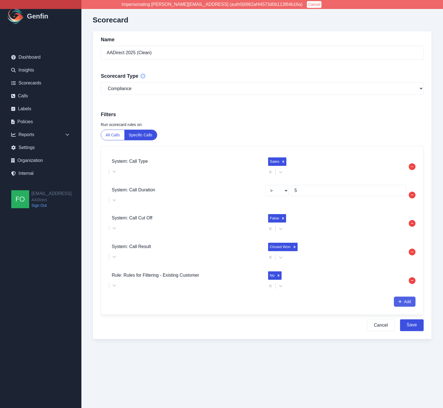
click at [405, 297] on button "Add" at bounding box center [405, 302] width 22 height 10
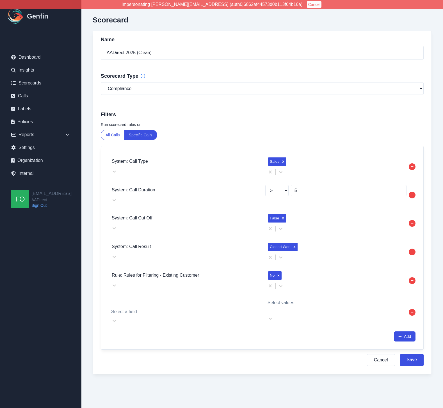
click at [180, 299] on div "Select a field" at bounding box center [184, 307] width 150 height 17
type input "foll"
click at [297, 300] on div at bounding box center [336, 304] width 136 height 8
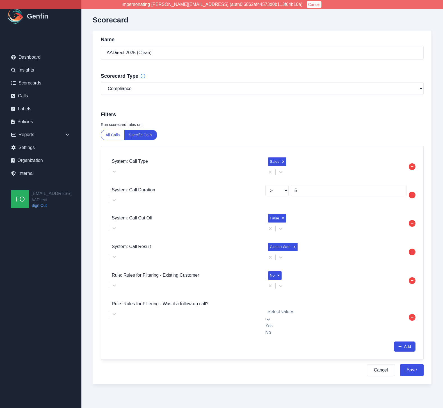
click at [281, 329] on div "No" at bounding box center [335, 332] width 141 height 7
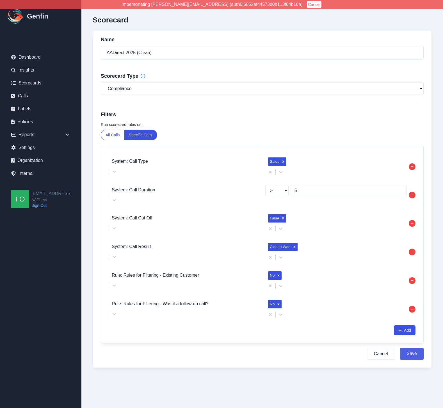
click at [414, 348] on button "Save" at bounding box center [412, 354] width 24 height 12
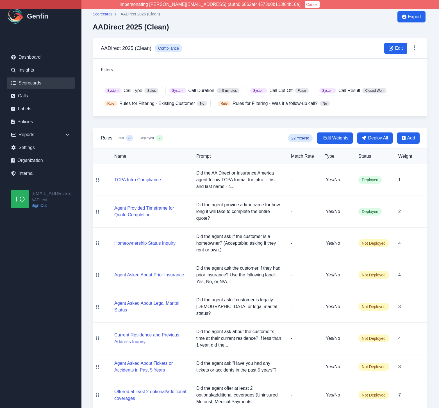
click at [33, 85] on link "Scorecards" at bounding box center [41, 83] width 68 height 11
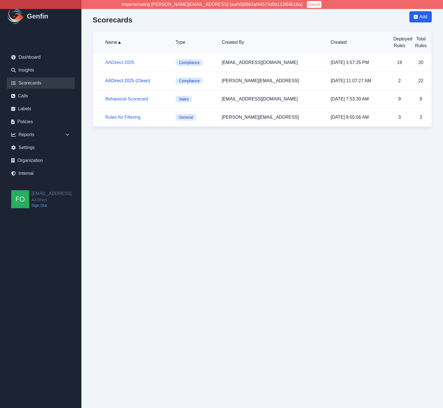
click at [125, 81] on link "AADirect 2025 (Clean)" at bounding box center [127, 80] width 45 height 5
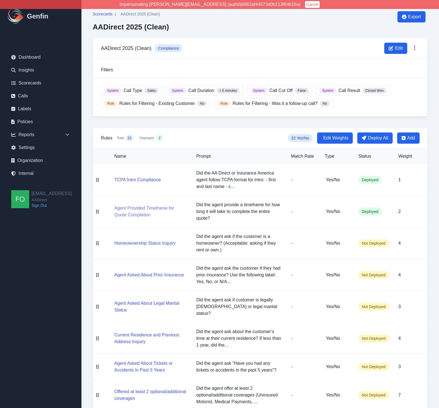
click at [147, 208] on button "Agent Provided Timeframe for Quote Completion" at bounding box center [150, 211] width 73 height 13
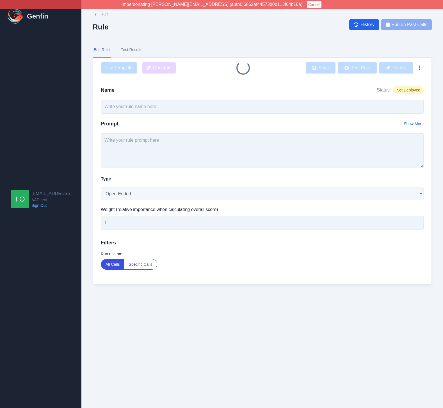
type input "Agent Provided Timeframe for Quote Completion"
type input "2"
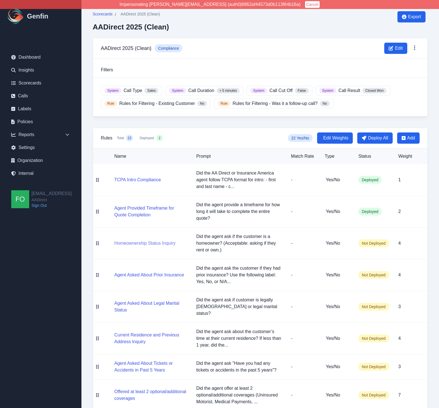
click at [148, 244] on button "Homeownership Status Inquiry" at bounding box center [144, 243] width 61 height 7
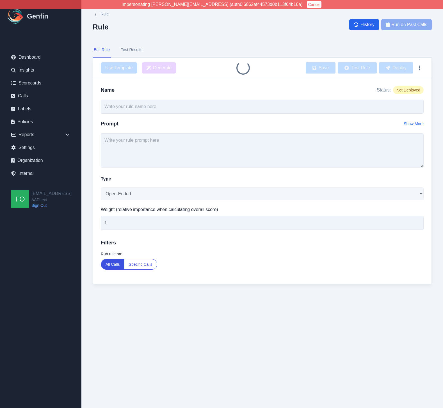
type input "Homeownership Status Inquiry"
type input "4"
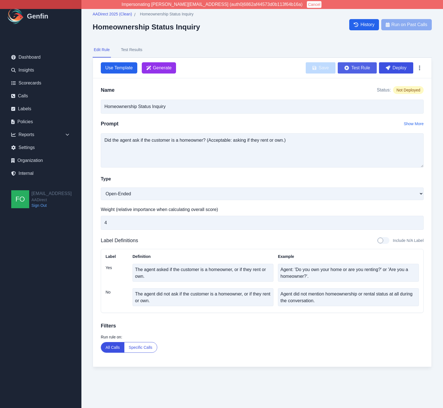
click at [360, 68] on button "Test Rule" at bounding box center [357, 67] width 39 height 11
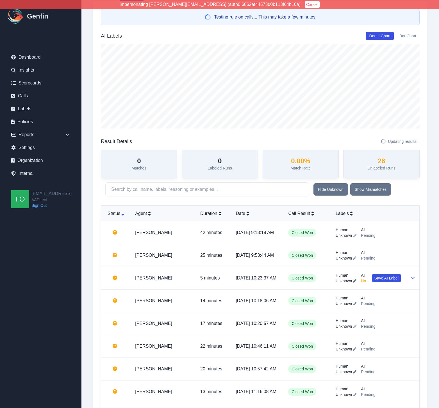
scroll to position [60, 0]
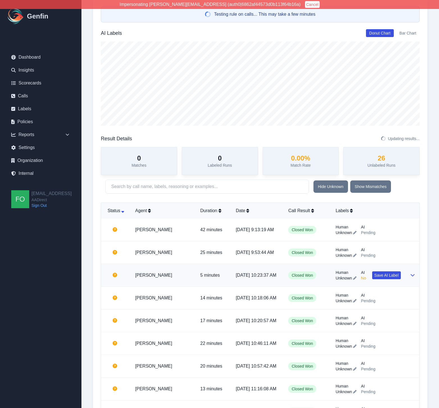
click at [196, 272] on td "5 minutes" at bounding box center [213, 275] width 35 height 23
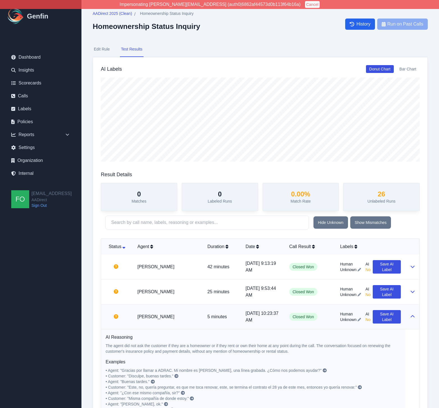
scroll to position [0, 0]
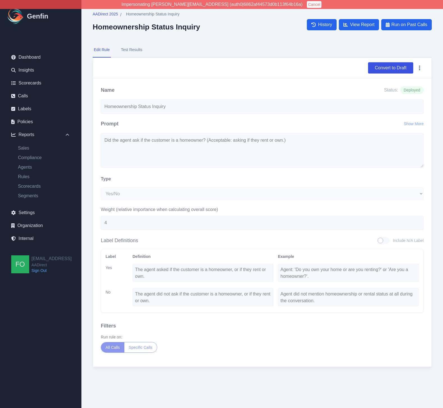
select select "Yes/No"
click at [265, 47] on nav "Edit Rule Test Results" at bounding box center [262, 49] width 339 height 15
click at [267, 36] on div "AADirect 2025 / Homeownership Status Inquiry Homeownership Status Inquiry Histo…" at bounding box center [262, 24] width 339 height 27
drag, startPoint x: 263, startPoint y: 70, endPoint x: 206, endPoint y: 53, distance: 59.9
click at [263, 70] on div "Convert to Draft" at bounding box center [262, 67] width 323 height 11
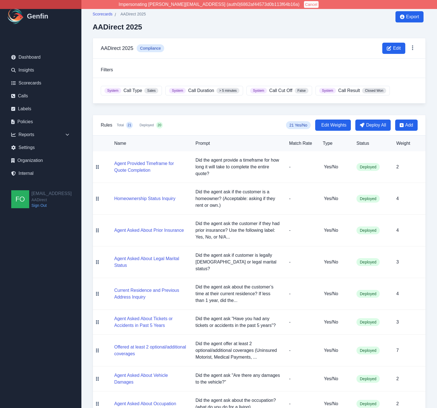
click at [256, 27] on div "Scorecards / AADirect 2025 AADirect 2025 Export" at bounding box center [259, 24] width 333 height 27
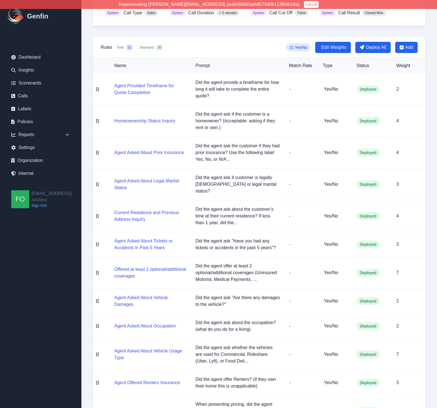
scroll to position [82, 0]
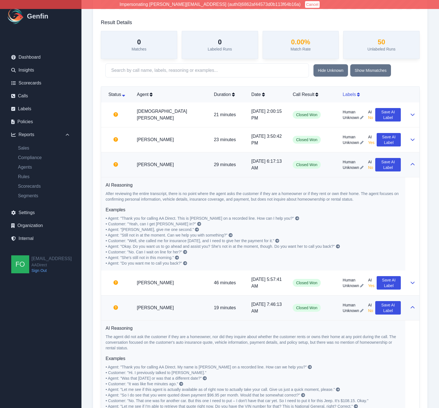
scroll to position [132, 0]
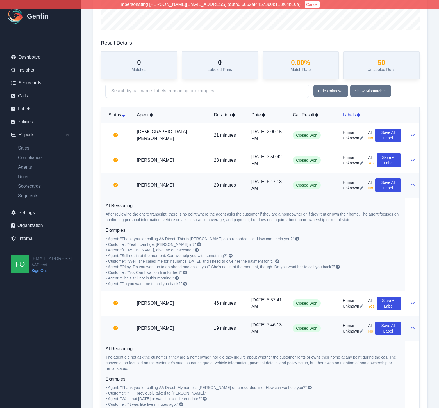
click at [353, 116] on div "Labels" at bounding box center [372, 115] width 58 height 7
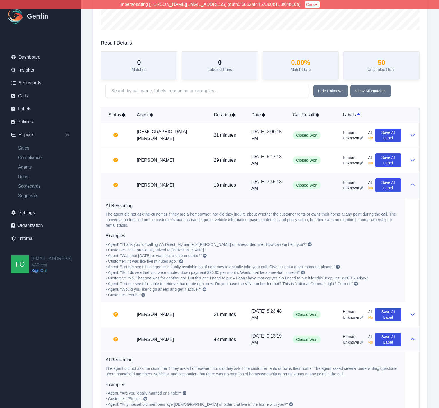
click at [172, 185] on td "[PERSON_NAME]" at bounding box center [170, 185] width 77 height 25
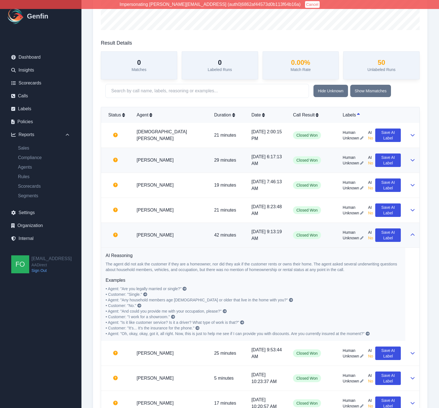
click at [184, 156] on td "[PERSON_NAME]" at bounding box center [171, 160] width 78 height 25
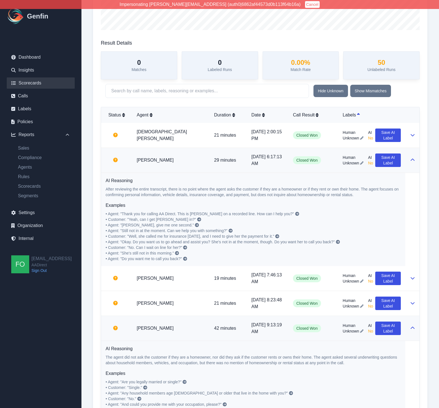
click at [36, 83] on link "Scorecards" at bounding box center [41, 83] width 68 height 11
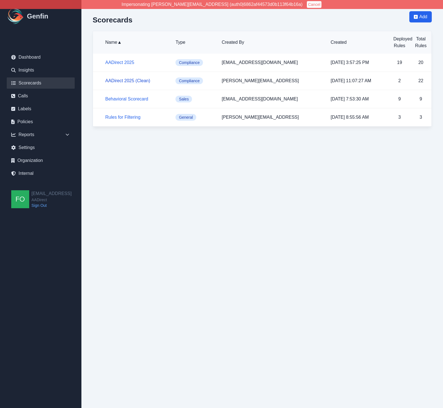
click at [134, 82] on link "AADirect 2025 (Clean)" at bounding box center [127, 80] width 45 height 5
click at [140, 82] on link "AADirect 2025 (Clean)" at bounding box center [127, 80] width 45 height 5
click at [126, 118] on link "Rules for Filtering" at bounding box center [122, 117] width 35 height 5
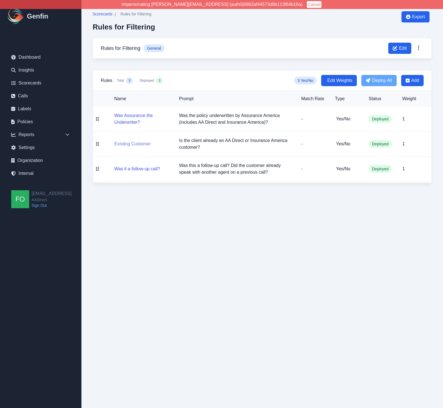
click at [135, 144] on button "Existing Customer" at bounding box center [132, 144] width 37 height 7
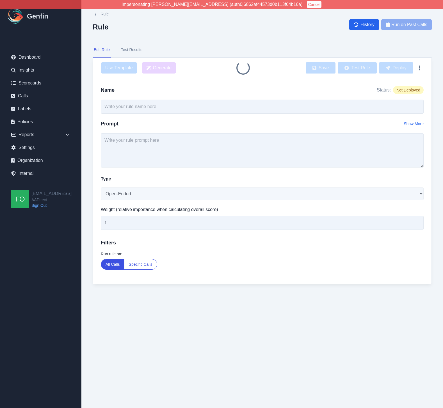
type input "Existing Customer"
type textarea "Is the client already an AA Direct or Insurance America customer?"
select select "Yes/No"
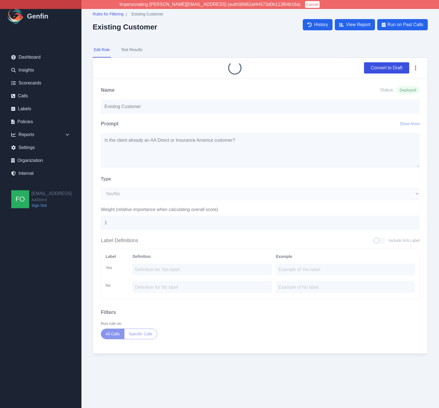
select select ">"
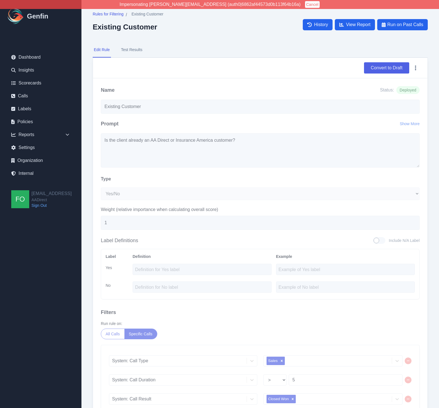
click at [388, 69] on button "Convert to Draft" at bounding box center [386, 67] width 45 height 11
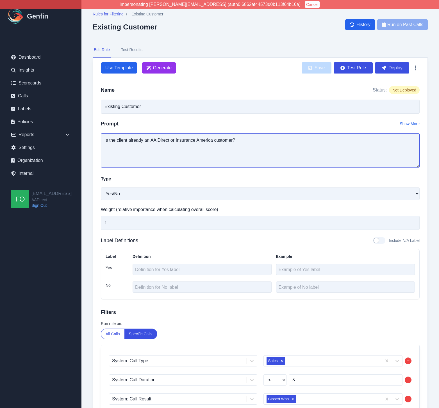
click at [260, 144] on textarea "Is the client already an AA Direct or Insurance America customer?" at bounding box center [260, 150] width 319 height 34
type textarea "Is the client already an AA Direct or Insurance America customer or is the clie…"
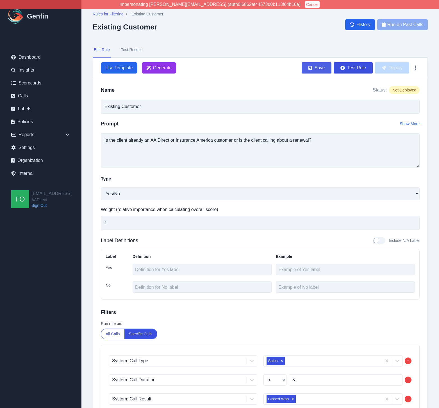
click at [316, 67] on button "Save" at bounding box center [317, 67] width 30 height 11
click at [230, 107] on input "Existing Customer" at bounding box center [260, 107] width 319 height 14
type input "Existing Customer / Renewal"
click at [317, 69] on button "Save" at bounding box center [317, 67] width 30 height 11
click at [395, 66] on button "Deploy" at bounding box center [392, 67] width 34 height 11
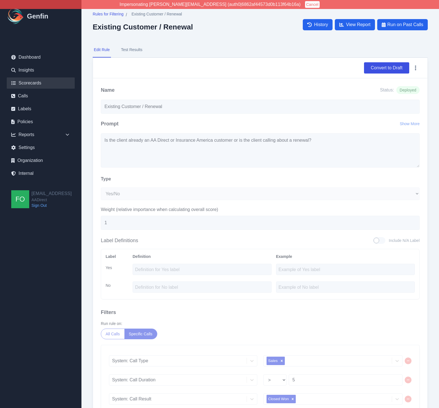
click at [38, 82] on link "Scorecards" at bounding box center [41, 83] width 68 height 11
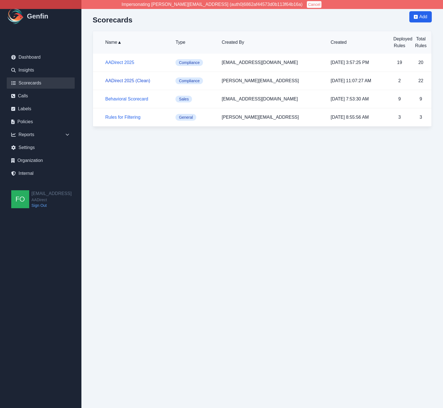
click at [128, 80] on link "AADirect 2025 (Clean)" at bounding box center [127, 80] width 45 height 5
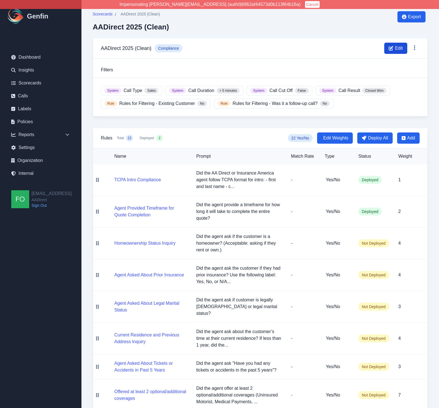
click at [392, 48] on icon at bounding box center [391, 48] width 4 height 4
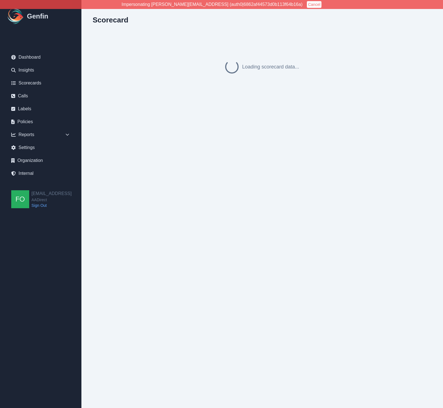
select select "compliance"
select select ">"
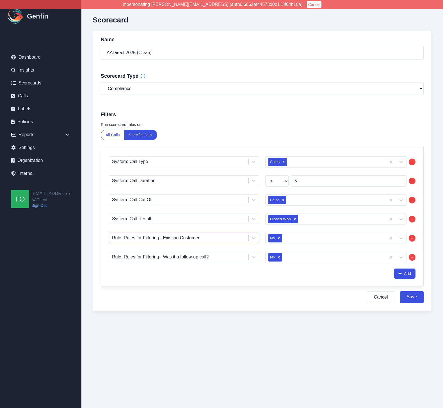
click at [208, 239] on div at bounding box center [179, 238] width 134 height 8
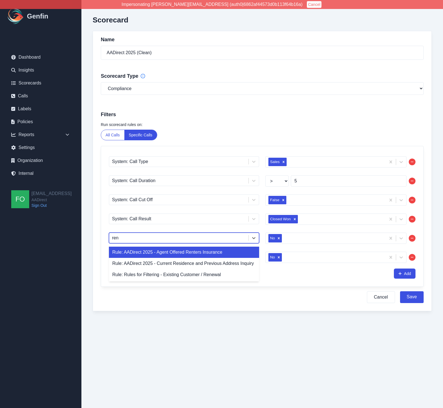
type input "rene"
click at [203, 254] on div "Rule: Rules for Filtering - Existing Customer / Renewal" at bounding box center [184, 252] width 150 height 11
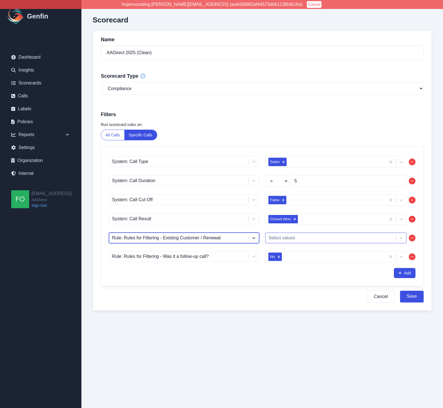
click at [299, 237] on div at bounding box center [331, 238] width 125 height 8
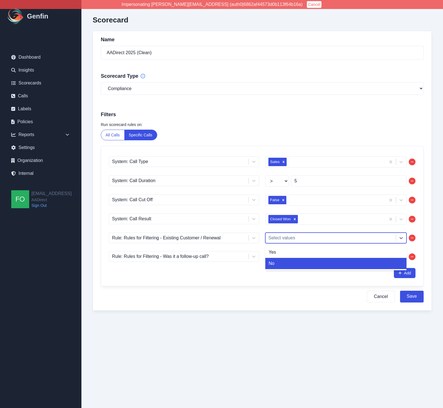
click at [285, 264] on div "No" at bounding box center [335, 263] width 141 height 11
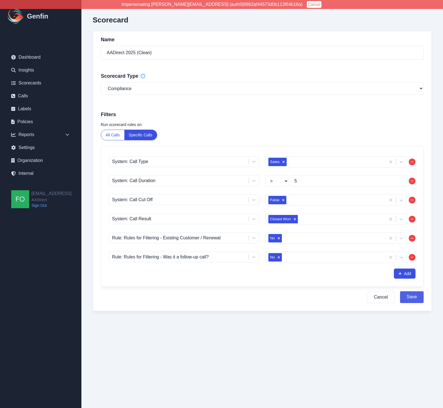
click at [413, 299] on button "Save" at bounding box center [412, 298] width 24 height 12
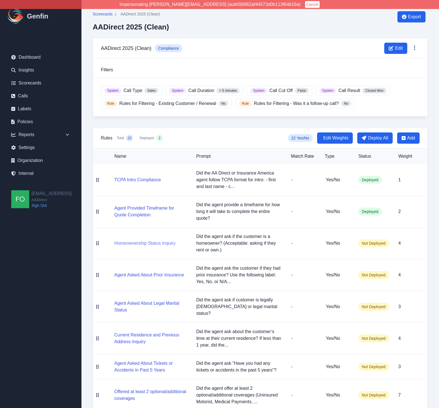
click at [149, 242] on button "Homeownership Status Inquiry" at bounding box center [144, 243] width 61 height 7
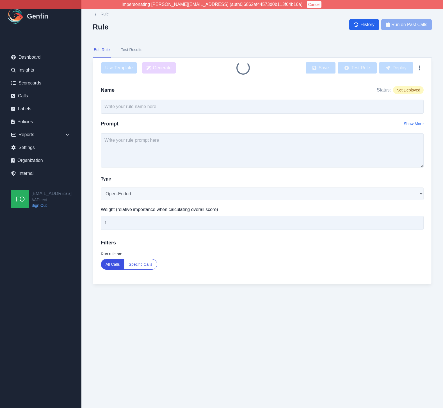
type input "Homeownership Status Inquiry"
type textarea "Did the agent ask if the customer is a homeowner? (Acceptable: asking if they r…"
select select "Yes/No"
type input "4"
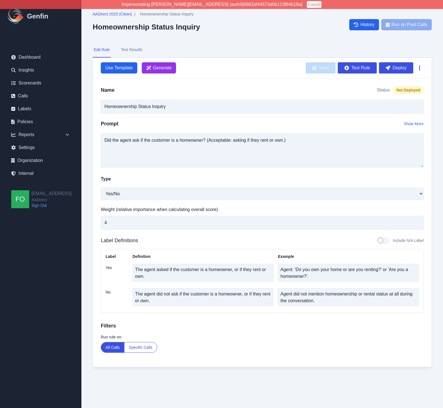
click at [421, 67] on button "button" at bounding box center [420, 68] width 8 height 10
click at [265, 61] on div "Use Template Generate Save Test Rule Deploy Delete" at bounding box center [262, 68] width 339 height 21
click at [355, 68] on button "Test Rule" at bounding box center [357, 67] width 39 height 11
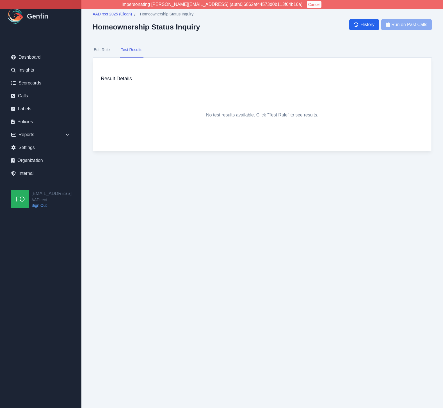
click at [148, 111] on div "No test results available. Click "Test Rule" to see results." at bounding box center [262, 115] width 323 height 56
click at [102, 50] on button "Edit Rule" at bounding box center [102, 49] width 18 height 15
select select "Yes/No"
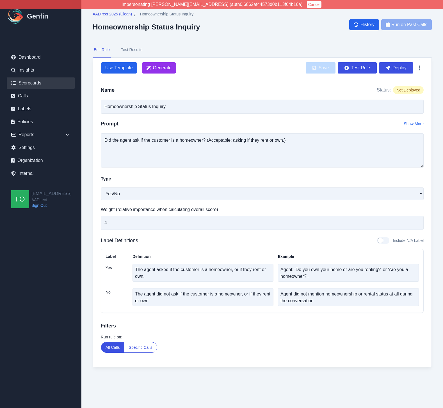
click at [35, 82] on link "Scorecards" at bounding box center [41, 83] width 68 height 11
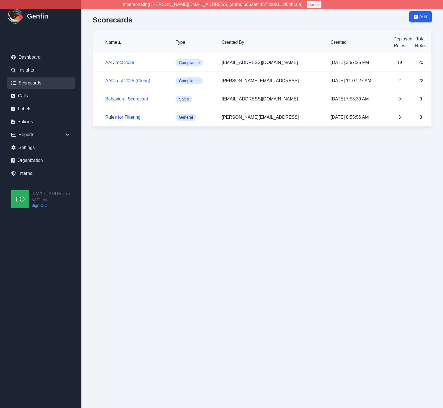
click at [133, 117] on link "Rules for Filtering" at bounding box center [122, 117] width 35 height 5
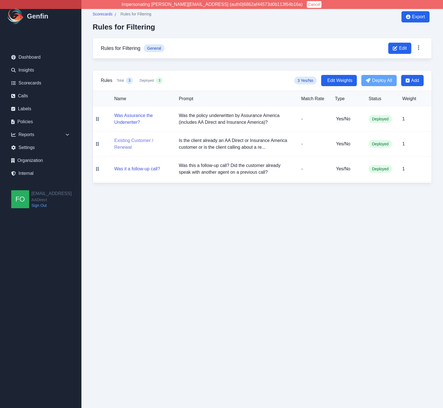
click at [133, 139] on button "Existing Customer / Renewal" at bounding box center [142, 143] width 56 height 13
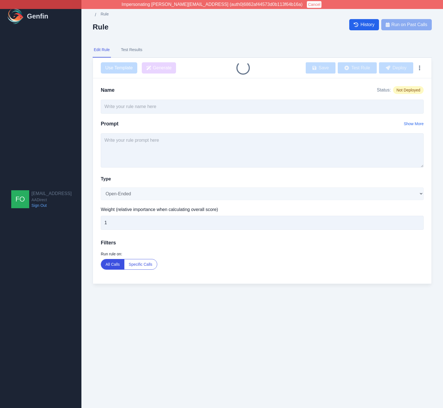
type input "Existing Customer / Renewal"
type textarea "Is the client already an AA Direct or Insurance America customer or is the clie…"
select select "Yes/No"
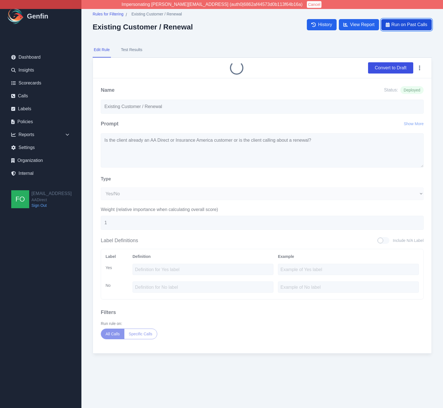
click at [407, 26] on span "Run on Past Calls" at bounding box center [410, 24] width 36 height 7
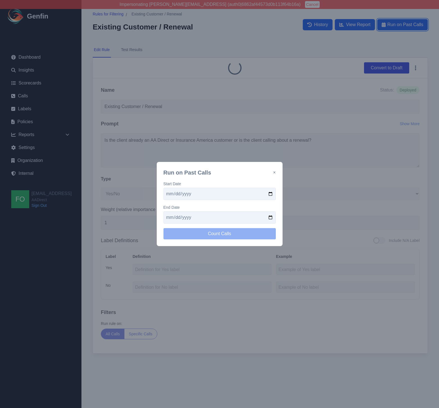
select select ">"
click at [271, 192] on input "date" at bounding box center [219, 194] width 112 height 12
click at [271, 194] on input "2025-09-15" at bounding box center [219, 194] width 112 height 12
type input "2025-09-01"
click at [275, 216] on input "date" at bounding box center [219, 217] width 112 height 12
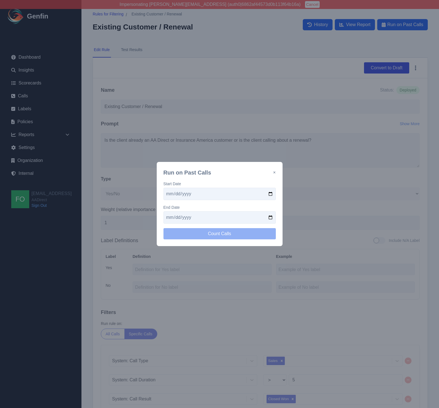
click at [270, 217] on input "date" at bounding box center [219, 217] width 112 height 12
type input "2025-09-25"
click at [240, 233] on button "Count Calls" at bounding box center [219, 233] width 112 height 11
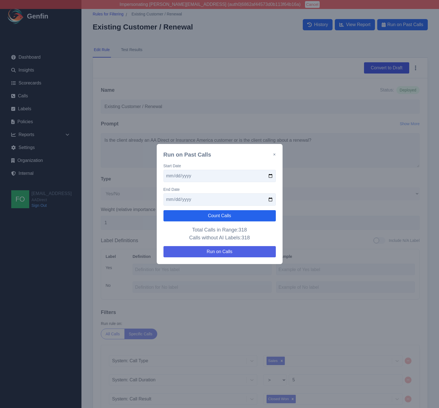
click at [227, 250] on button "Run on Calls" at bounding box center [219, 251] width 112 height 11
click at [275, 154] on button "×" at bounding box center [274, 154] width 3 height 7
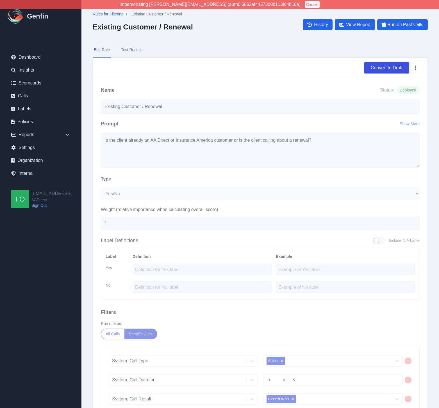
click at [117, 15] on span "Rules for Filtering" at bounding box center [108, 14] width 31 height 6
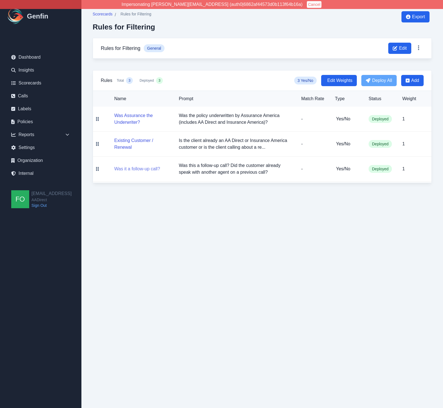
click at [139, 168] on button "Was it a follow-up call?" at bounding box center [137, 169] width 46 height 7
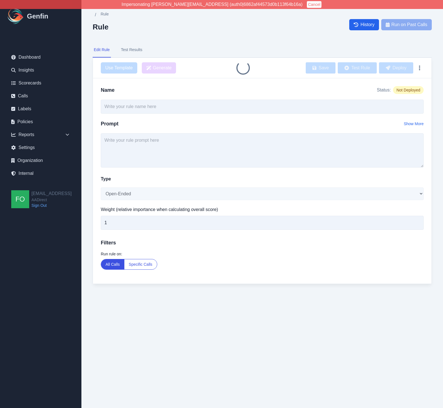
type input "Was it a follow-up call?"
type textarea "Was this a follow-up call? Did the customer already speak with another agent on…"
select select "Yes/No"
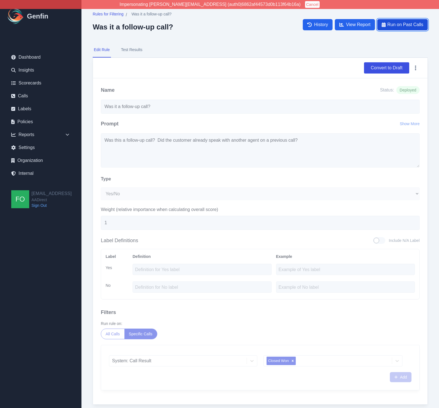
click at [403, 24] on span "Run on Past Calls" at bounding box center [405, 24] width 36 height 7
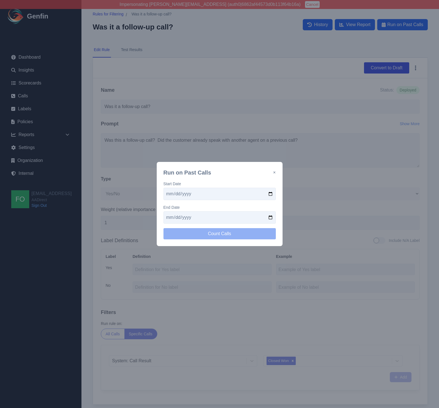
click at [270, 192] on input "date" at bounding box center [219, 194] width 112 height 12
type input "2025-09-15"
click at [269, 217] on input "date" at bounding box center [219, 217] width 112 height 12
type input "2025-09-25"
click at [222, 229] on button "Count Calls" at bounding box center [219, 233] width 112 height 11
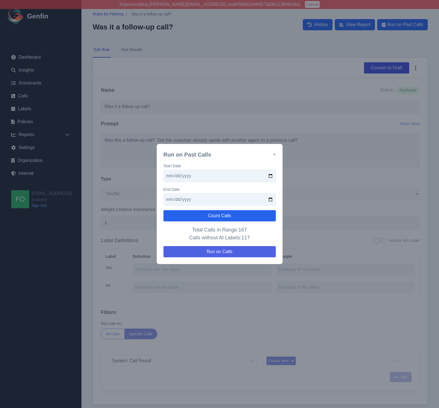
click at [230, 250] on button "Run on Calls" at bounding box center [219, 251] width 112 height 11
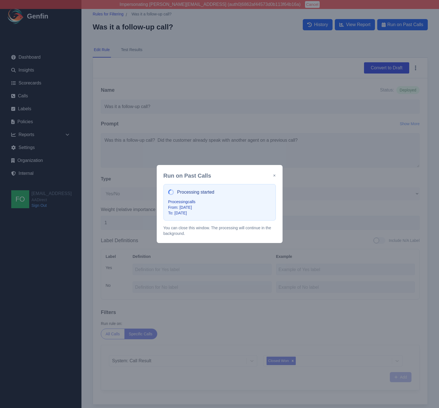
click at [274, 176] on button "×" at bounding box center [274, 175] width 3 height 7
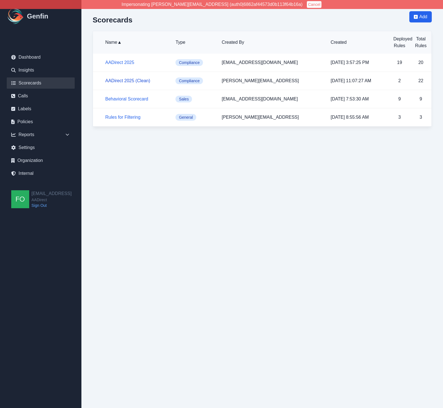
click at [133, 80] on link "AADirect 2025 (Clean)" at bounding box center [127, 80] width 45 height 5
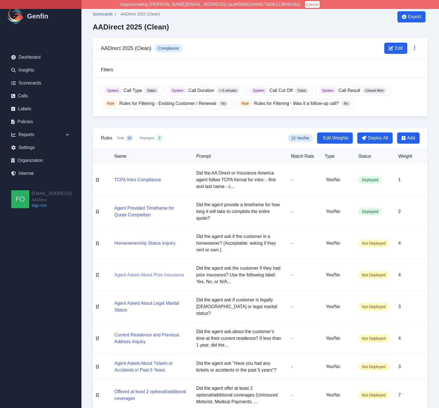
click at [144, 275] on button "Agent Asked About Prior Insurance" at bounding box center [149, 275] width 70 height 7
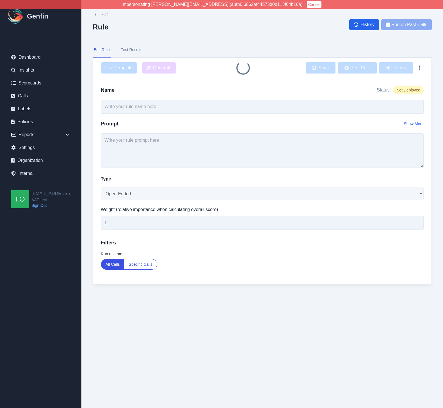
type input "Agent Asked About Prior Insurance"
type textarea "Did the agent ask the customer if they had prior insurance? Use the following l…"
select select "Yes/No"
type input "4"
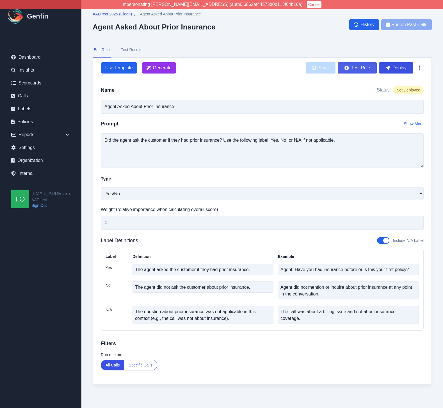
click at [361, 68] on button "Test Rule" at bounding box center [357, 67] width 39 height 11
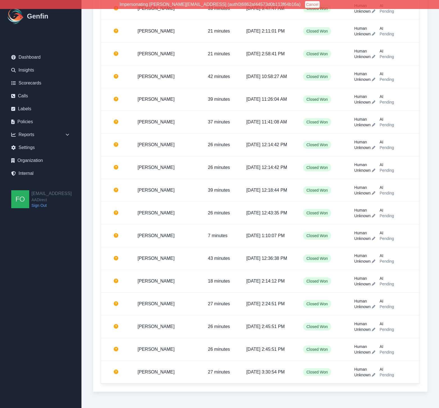
scroll to position [1038, 0]
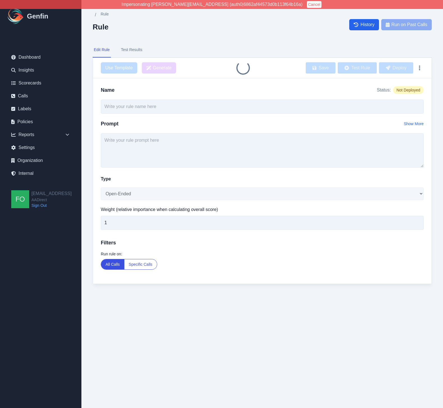
click at [132, 50] on button "Test Results" at bounding box center [132, 49] width 24 height 15
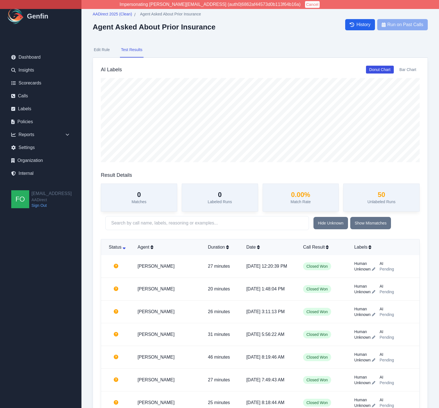
click at [101, 51] on button "Edit Rule" at bounding box center [102, 49] width 18 height 15
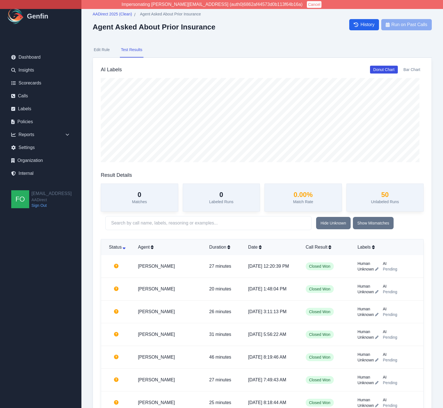
select select "Yes/No"
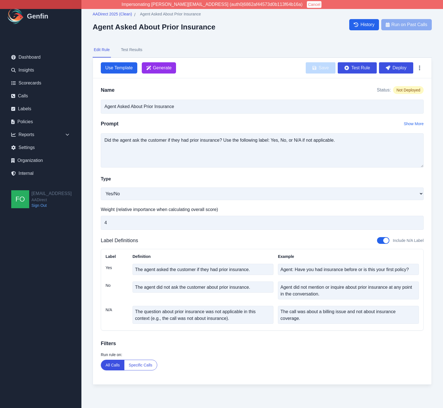
click at [257, 84] on div "Name Status: Not Deployed Agent Asked About Prior Insurance Prompt Show More Di…" at bounding box center [262, 231] width 339 height 306
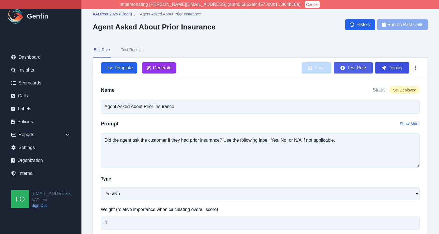
click at [354, 66] on button "Test Rule" at bounding box center [353, 67] width 39 height 11
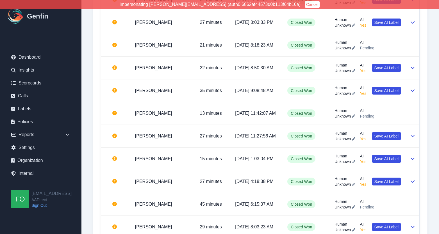
scroll to position [572, 0]
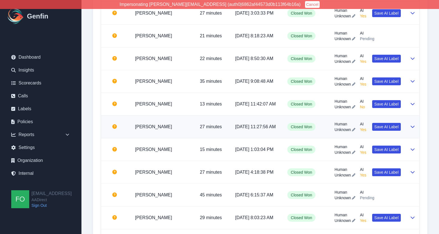
click at [185, 134] on td "[PERSON_NAME]" at bounding box center [163, 127] width 65 height 23
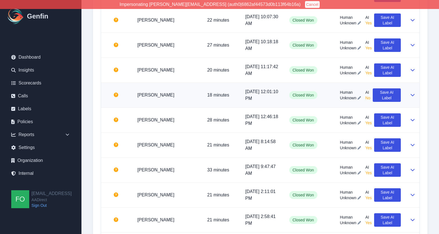
scroll to position [980, 0]
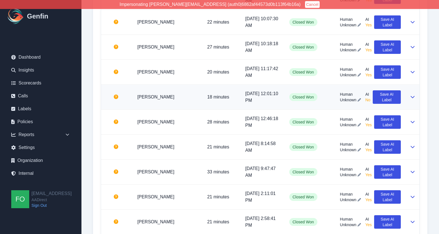
click at [183, 104] on td "[PERSON_NAME]" at bounding box center [168, 97] width 70 height 25
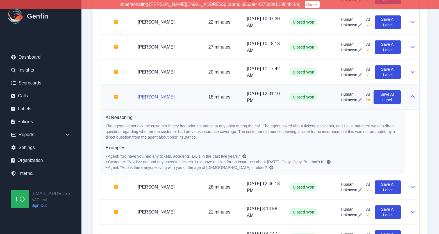
scroll to position [981, 0]
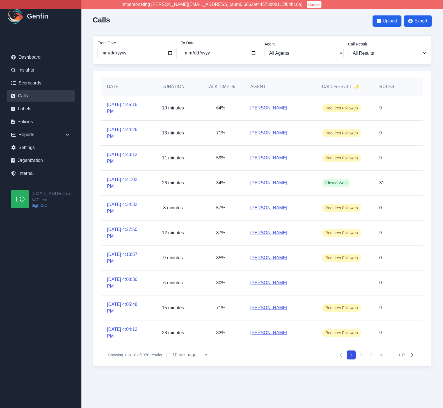
click at [203, 19] on div "Calls Upload Export" at bounding box center [262, 21] width 339 height 20
click at [223, 25] on div "Calls Upload Export" at bounding box center [262, 21] width 339 height 20
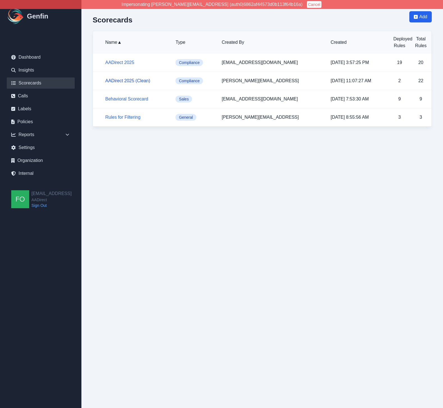
click at [126, 79] on link "AADirect 2025 (Clean)" at bounding box center [127, 80] width 45 height 5
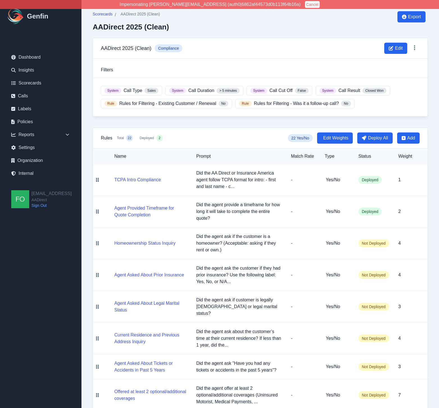
click at [219, 58] on div "AADirect 2025 (Clean) Compliance Edit" at bounding box center [260, 48] width 335 height 21
